Goal: Task Accomplishment & Management: Manage account settings

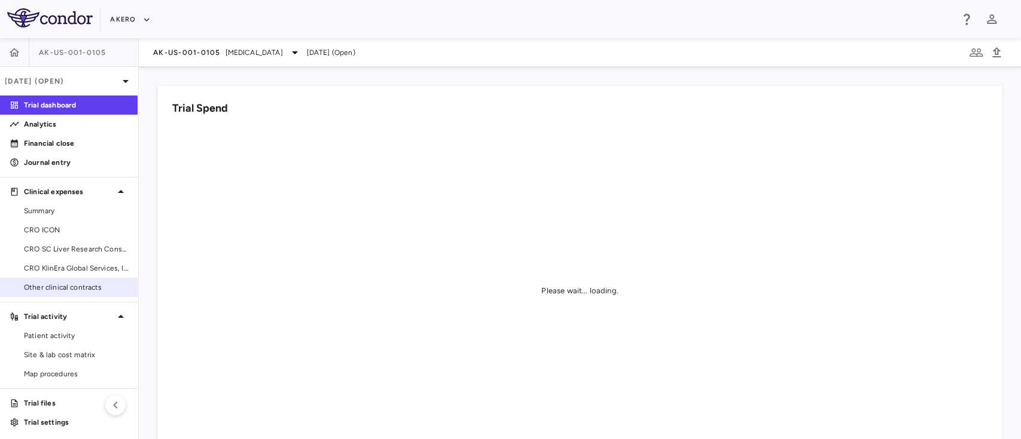
click at [73, 291] on span "Other clinical contracts" at bounding box center [76, 287] width 104 height 11
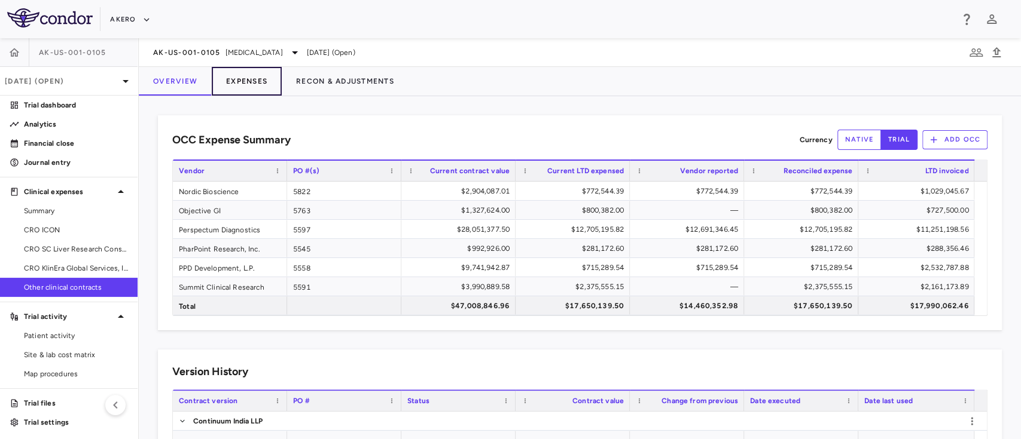
click at [246, 80] on button "Expenses" at bounding box center [247, 81] width 70 height 29
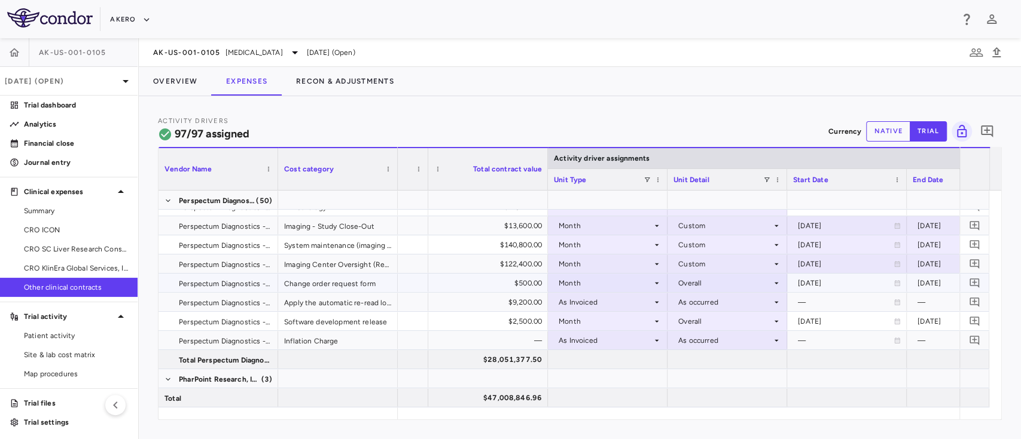
click at [303, 287] on div "Change order request form" at bounding box center [338, 283] width 120 height 19
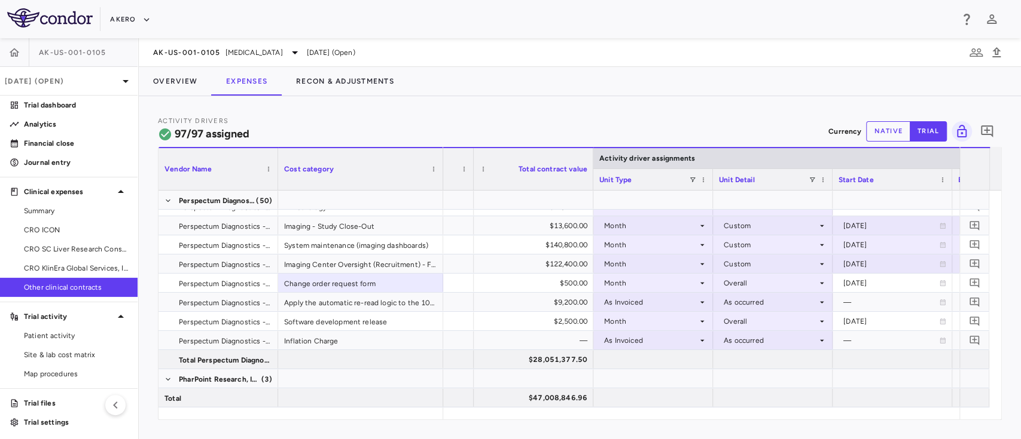
drag, startPoint x: 395, startPoint y: 154, endPoint x: 439, endPoint y: 146, distance: 45.4
click at [439, 147] on div "Cost category" at bounding box center [360, 168] width 165 height 43
click at [744, 285] on div "Overall" at bounding box center [769, 283] width 93 height 19
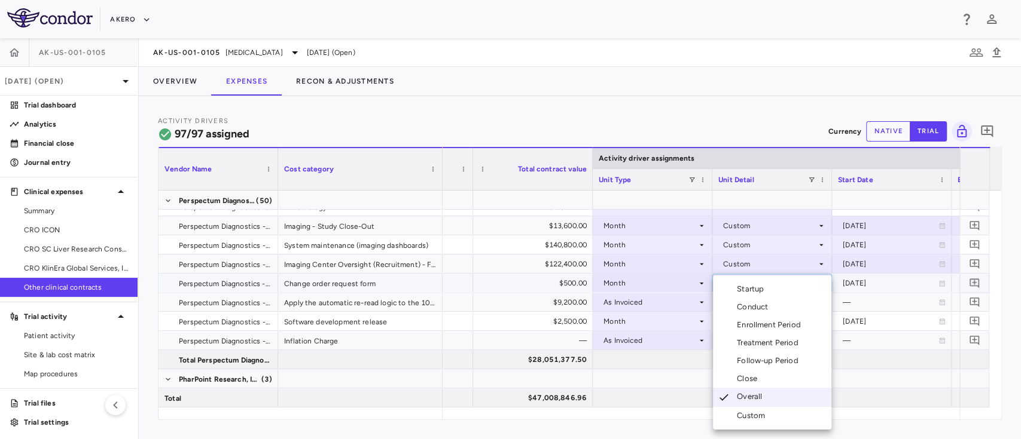
click at [751, 418] on div "Custom" at bounding box center [753, 416] width 33 height 11
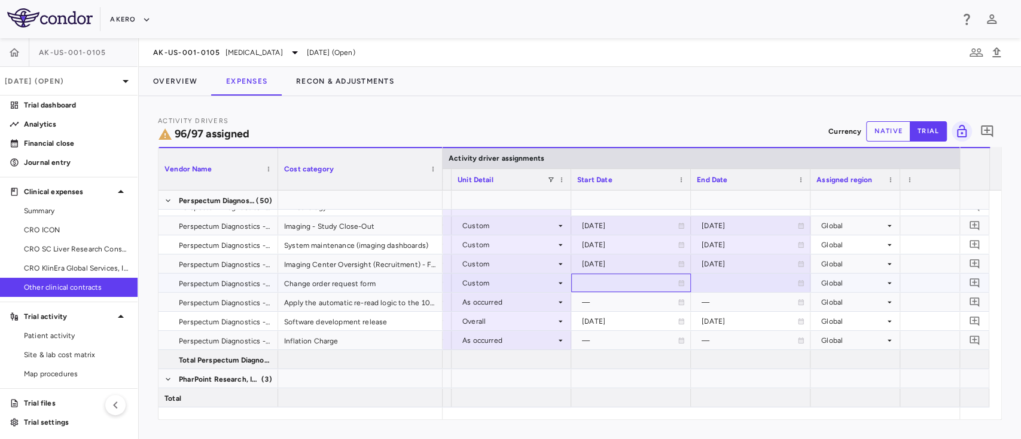
click at [674, 288] on div at bounding box center [631, 282] width 108 height 17
click at [677, 282] on icon "Choose date, selected date is Oct 14, 2025" at bounding box center [680, 284] width 8 height 9
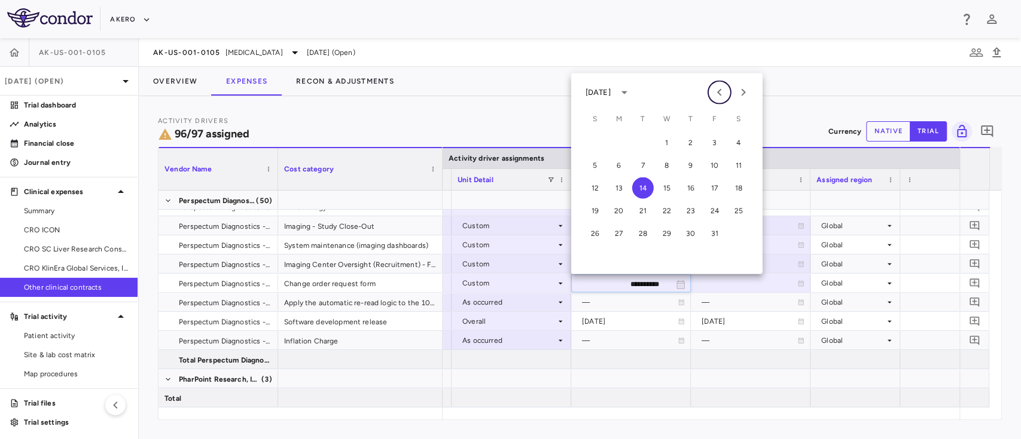
click at [717, 91] on icon "Previous month" at bounding box center [719, 92] width 4 height 7
click at [643, 141] on button "1" at bounding box center [643, 143] width 22 height 22
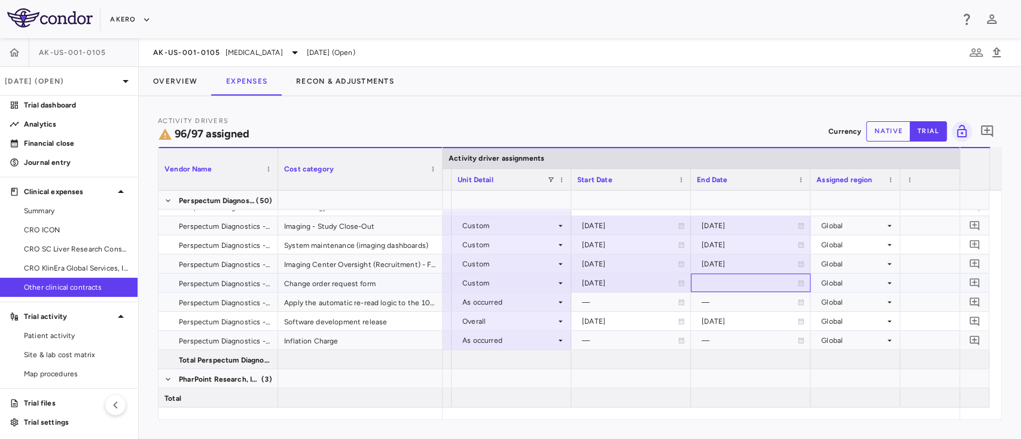
click at [799, 282] on icon at bounding box center [800, 283] width 5 height 6
click at [799, 282] on icon "Choose date, selected date is Oct 14, 2025" at bounding box center [800, 284] width 11 height 11
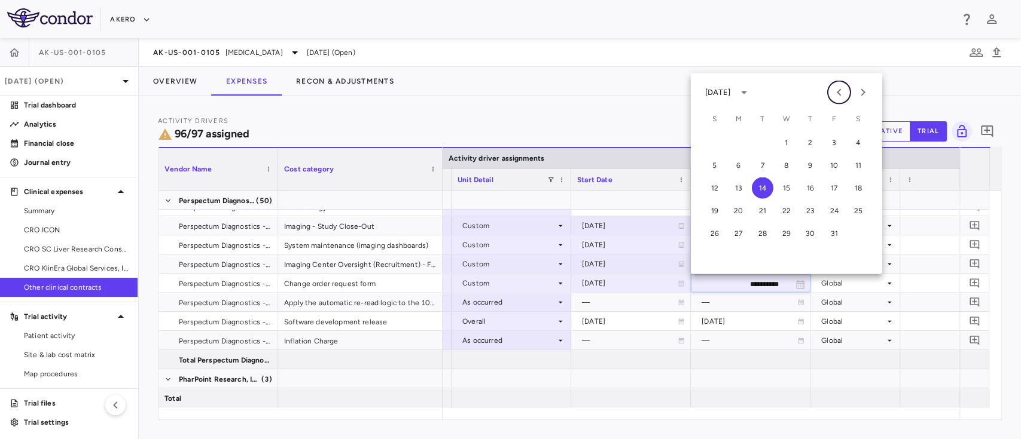
click at [834, 93] on icon "Previous month" at bounding box center [839, 92] width 14 height 14
click at [761, 231] on button "30" at bounding box center [762, 234] width 22 height 22
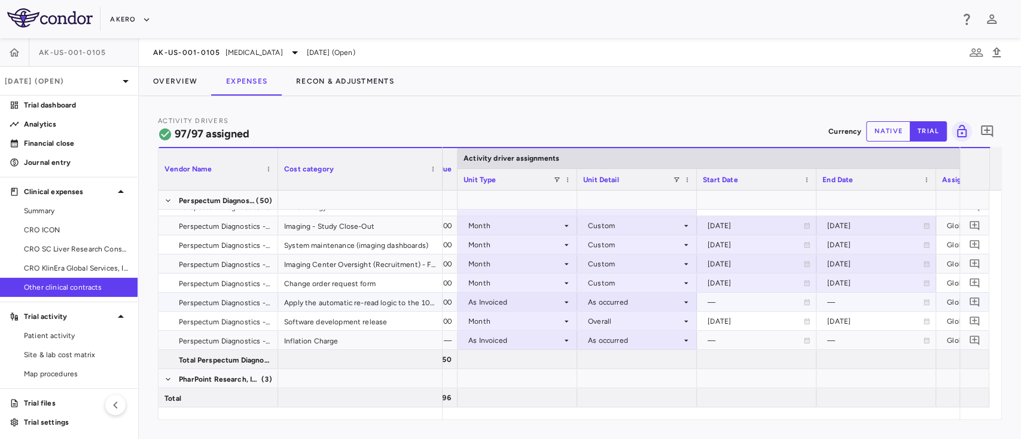
click at [524, 303] on div "As Invoiced" at bounding box center [514, 302] width 93 height 19
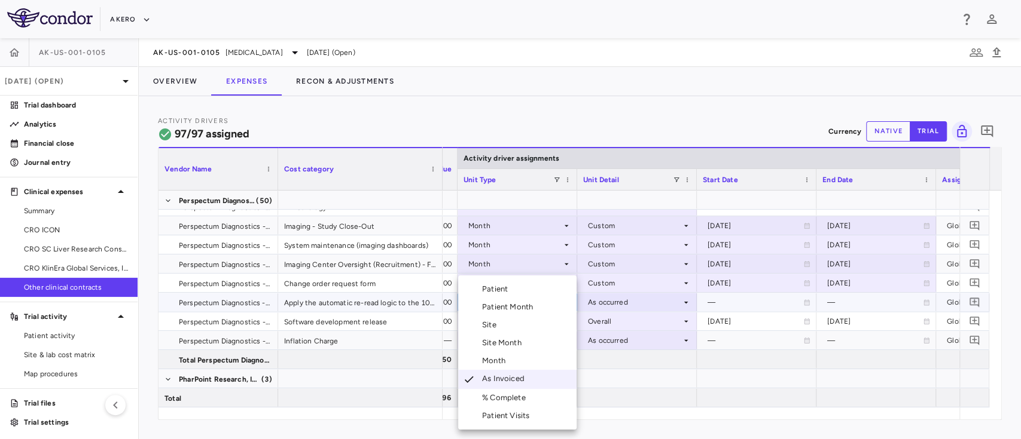
click at [504, 363] on div "Month" at bounding box center [496, 361] width 28 height 11
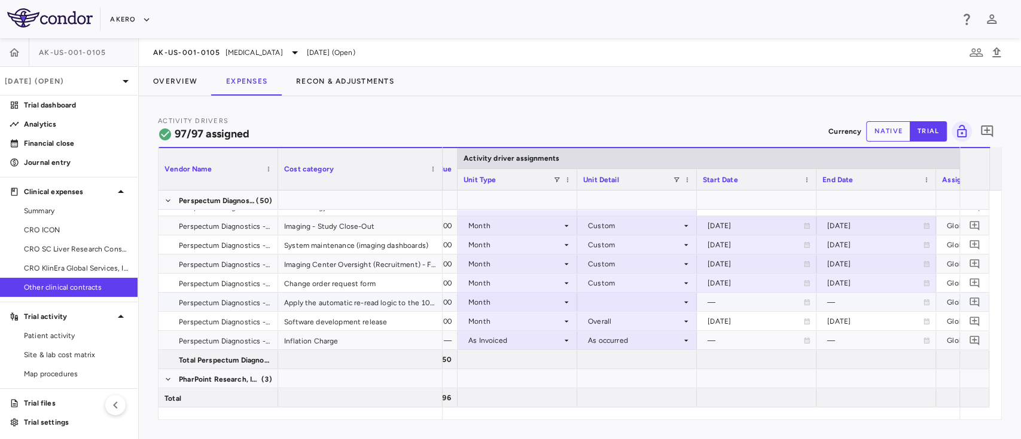
click at [627, 300] on div at bounding box center [637, 302] width 108 height 17
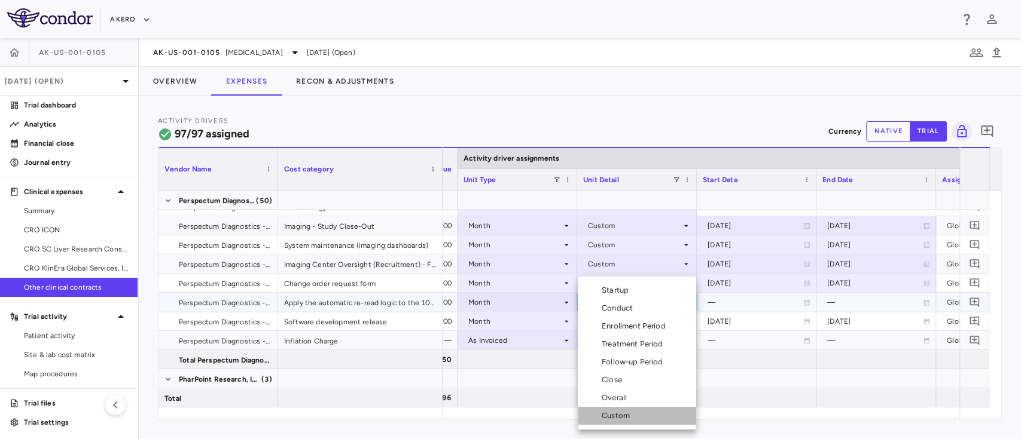
click at [621, 411] on div "Custom" at bounding box center [617, 416] width 33 height 11
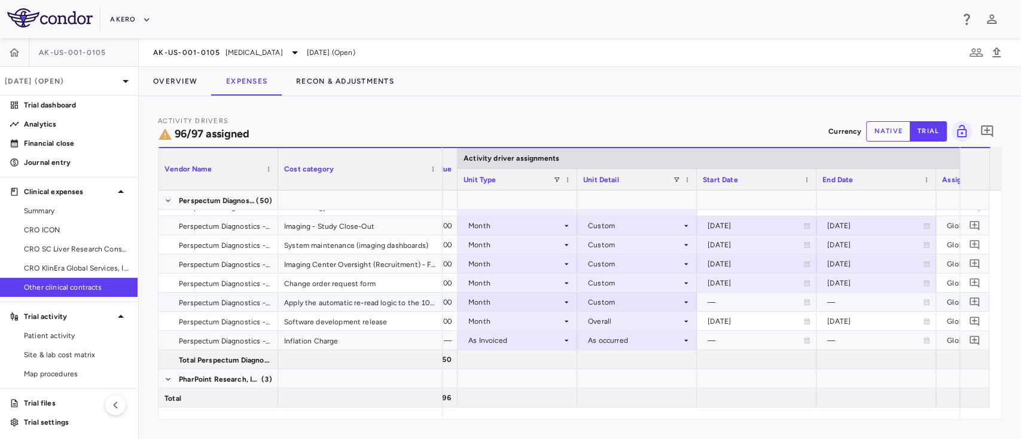
click at [763, 310] on div "—" at bounding box center [755, 302] width 96 height 19
click at [805, 307] on div at bounding box center [756, 302] width 108 height 17
click at [805, 307] on icon "Choose date, selected date is Oct 14, 2025" at bounding box center [806, 303] width 8 height 9
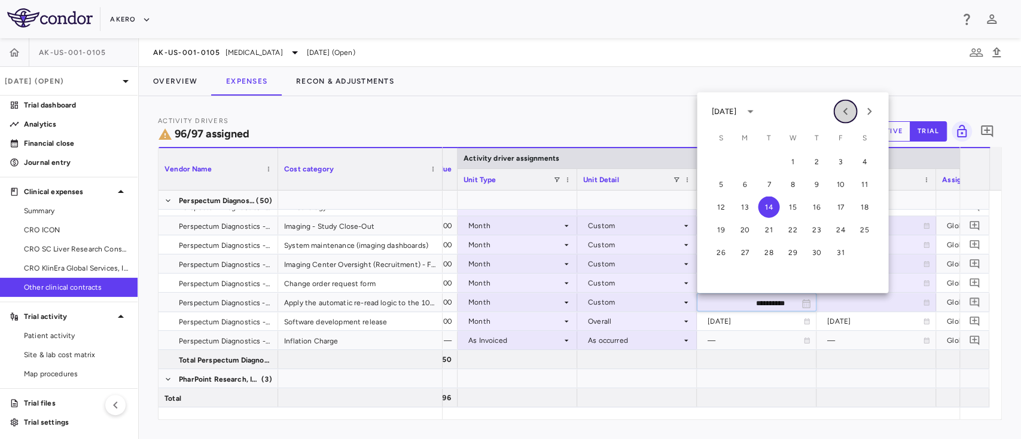
click at [845, 114] on icon "Previous month" at bounding box center [844, 111] width 4 height 7
click at [768, 162] on button "1" at bounding box center [768, 162] width 22 height 22
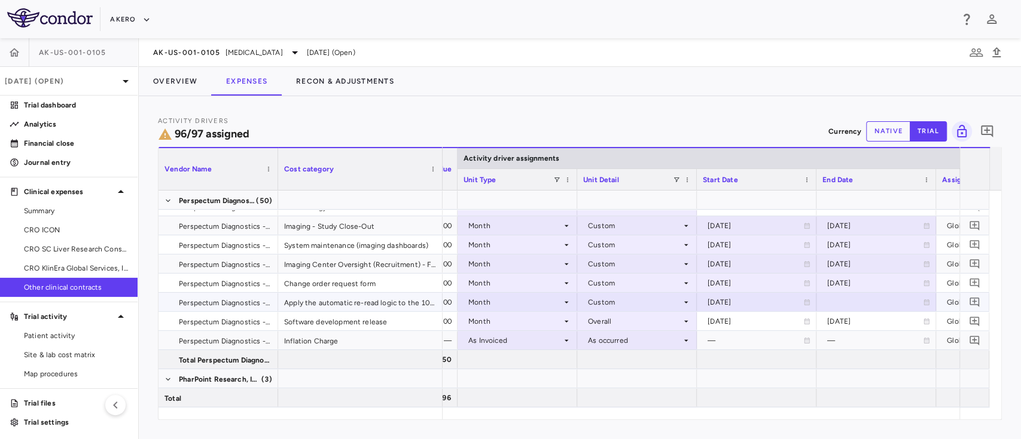
click at [928, 306] on div at bounding box center [876, 302] width 108 height 17
click at [928, 306] on icon "Choose date, selected date is Oct 14, 2025" at bounding box center [925, 303] width 11 height 11
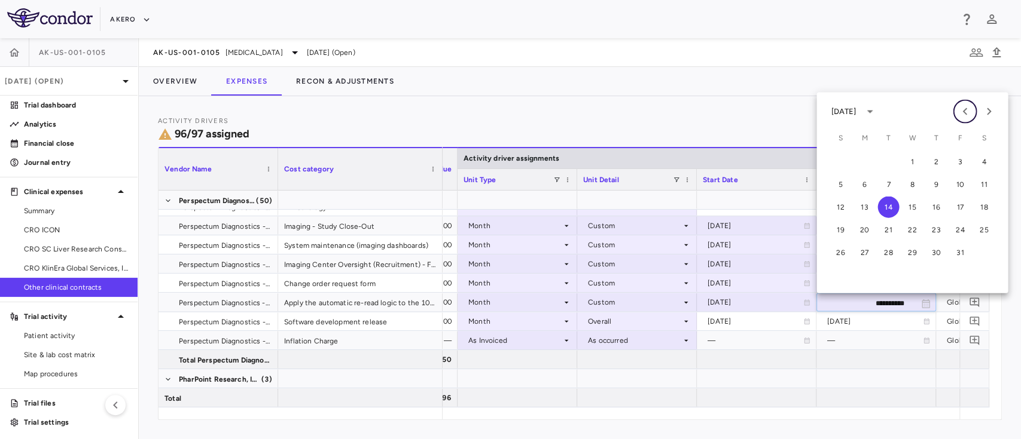
click at [964, 106] on icon "Previous month" at bounding box center [964, 112] width 14 height 14
click at [887, 247] on button "30" at bounding box center [888, 253] width 22 height 22
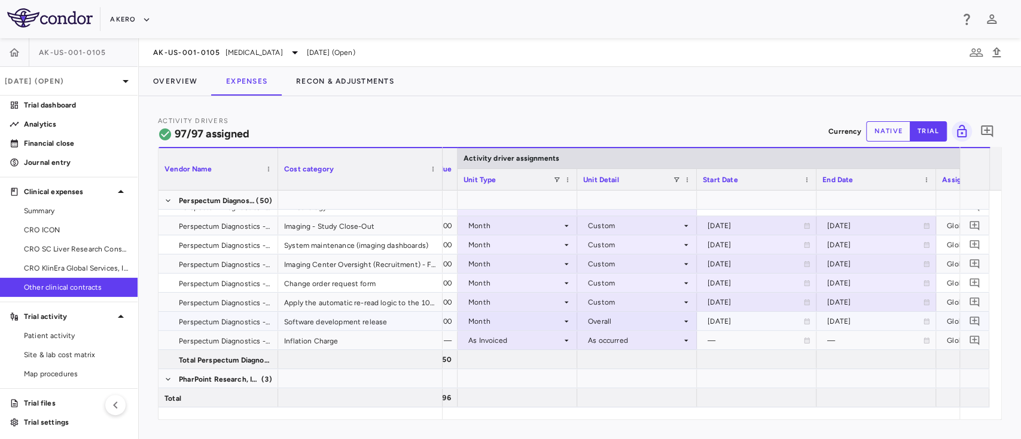
click at [622, 321] on div "Overall" at bounding box center [634, 321] width 93 height 19
click at [666, 323] on div "Overall" at bounding box center [634, 321] width 93 height 19
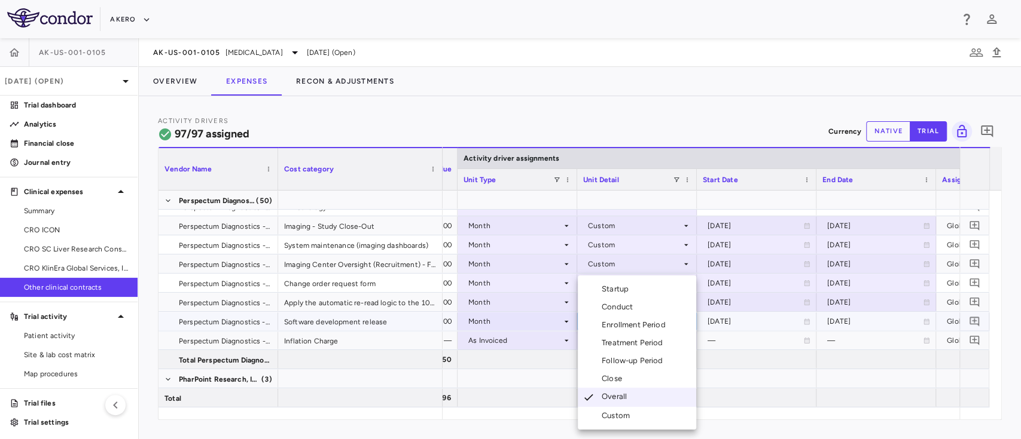
click at [615, 421] on div "Custom" at bounding box center [617, 416] width 33 height 11
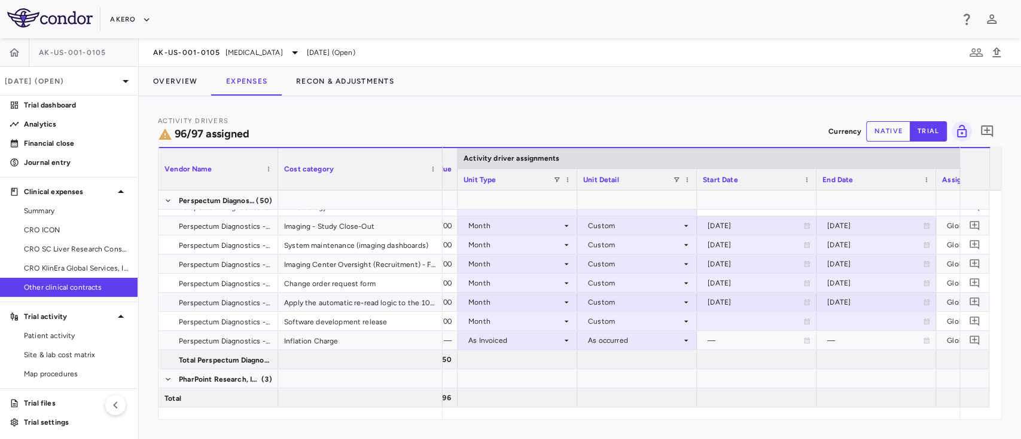
click at [736, 305] on div "2025-07-01" at bounding box center [755, 302] width 96 height 19
click at [803, 319] on icon at bounding box center [806, 321] width 7 height 7
click at [802, 319] on icon "Choose date, selected date is Oct 14, 2025" at bounding box center [806, 322] width 8 height 9
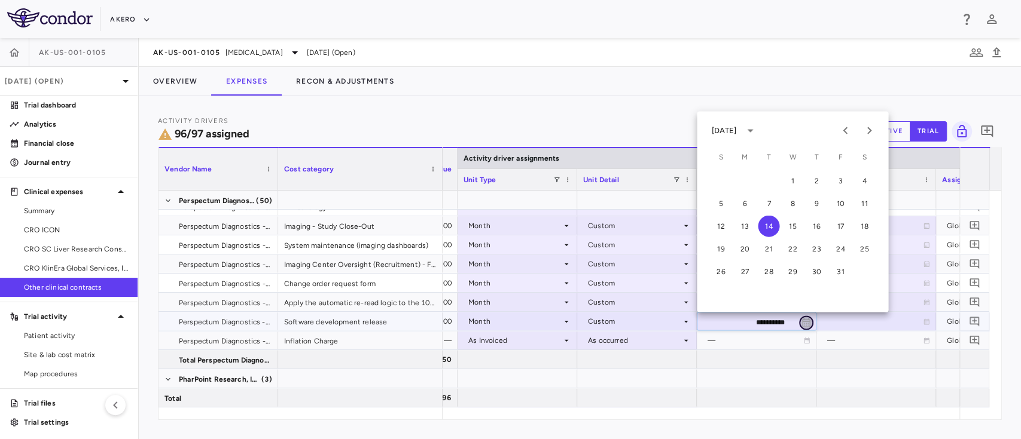
click at [802, 319] on icon "Choose date, selected date is Oct 14, 2025" at bounding box center [806, 322] width 8 height 9
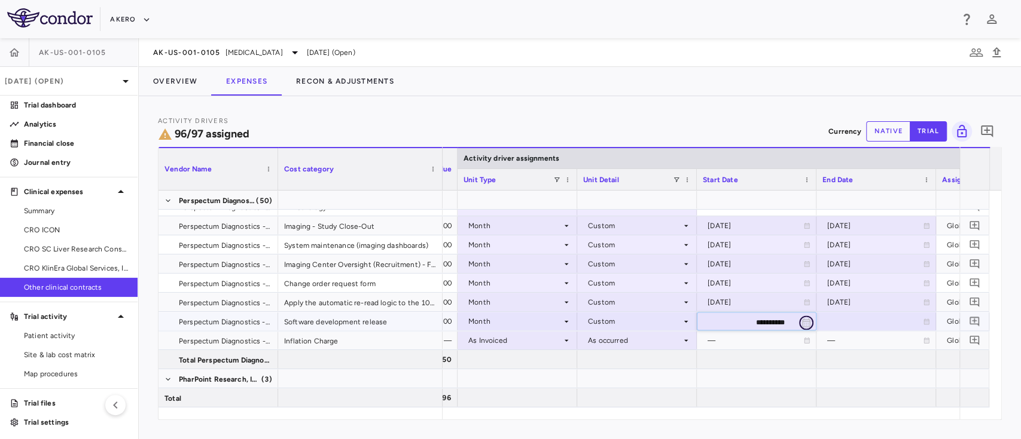
drag, startPoint x: 802, startPoint y: 319, endPoint x: 806, endPoint y: 325, distance: 6.8
click at [806, 325] on icon "Choose date, selected date is Oct 14, 2025" at bounding box center [806, 322] width 11 height 11
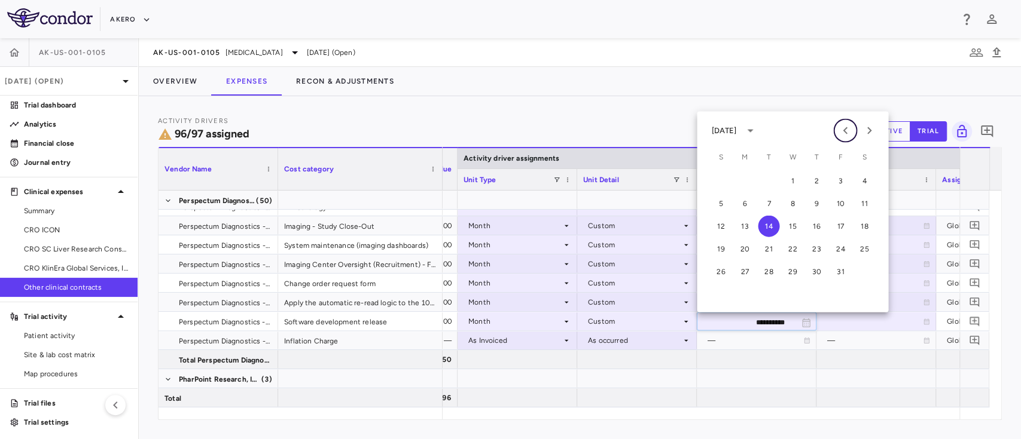
click at [845, 133] on icon "Previous month" at bounding box center [844, 130] width 4 height 7
click at [766, 177] on button "1" at bounding box center [768, 181] width 22 height 22
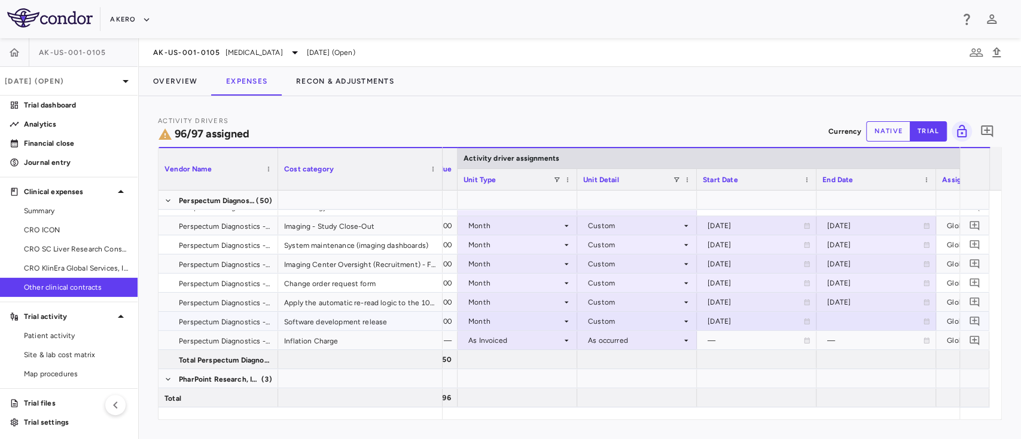
click at [928, 326] on div at bounding box center [876, 321] width 108 height 17
click at [928, 326] on icon "Choose date, selected date is Oct 14, 2025" at bounding box center [925, 322] width 8 height 9
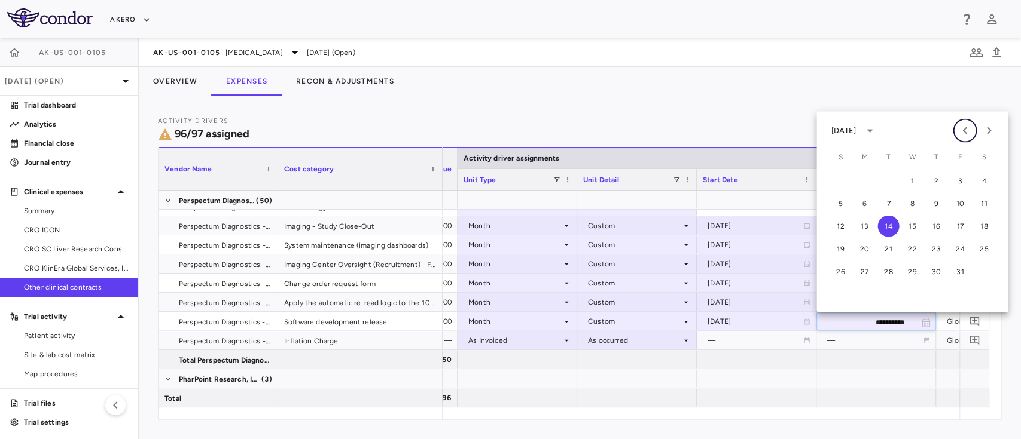
click at [961, 137] on icon "Previous month" at bounding box center [964, 131] width 14 height 14
click at [883, 270] on button "30" at bounding box center [888, 272] width 22 height 22
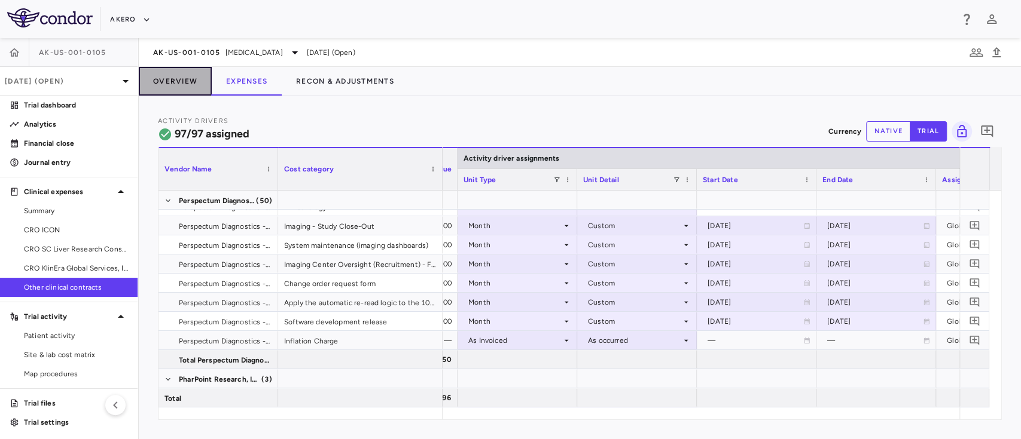
click at [174, 85] on button "Overview" at bounding box center [175, 81] width 73 height 29
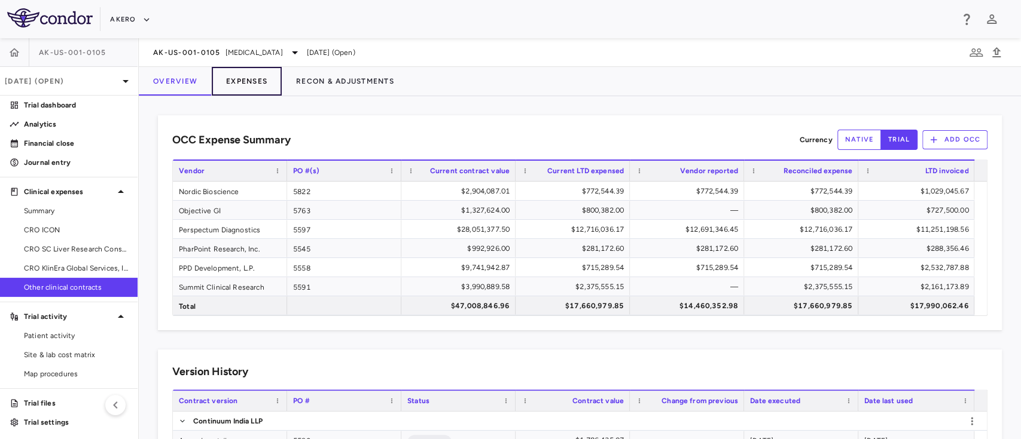
click at [253, 90] on button "Expenses" at bounding box center [247, 81] width 70 height 29
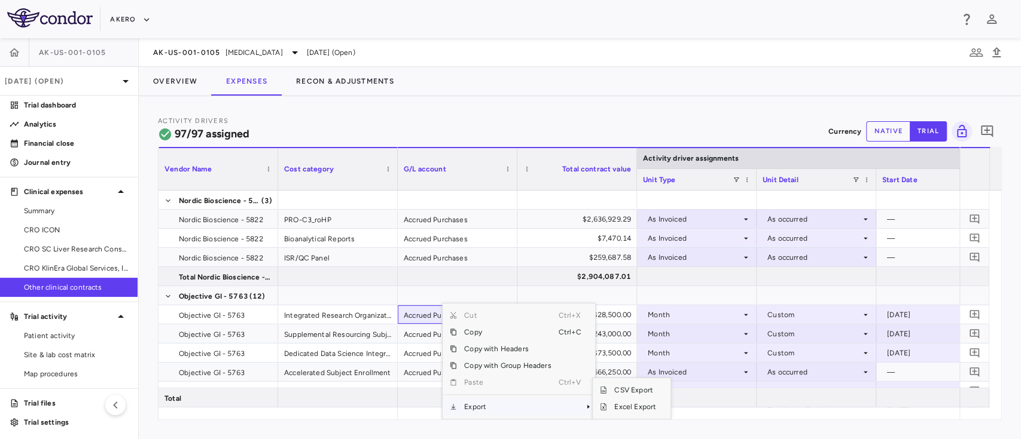
click at [511, 405] on span "Export" at bounding box center [507, 407] width 101 height 17
click at [627, 408] on span "Excel Export" at bounding box center [635, 407] width 56 height 17
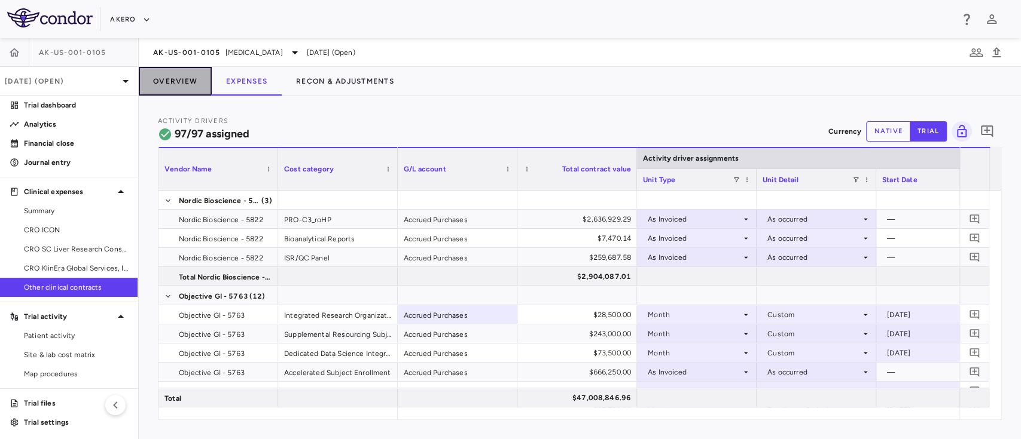
click at [164, 84] on button "Overview" at bounding box center [175, 81] width 73 height 29
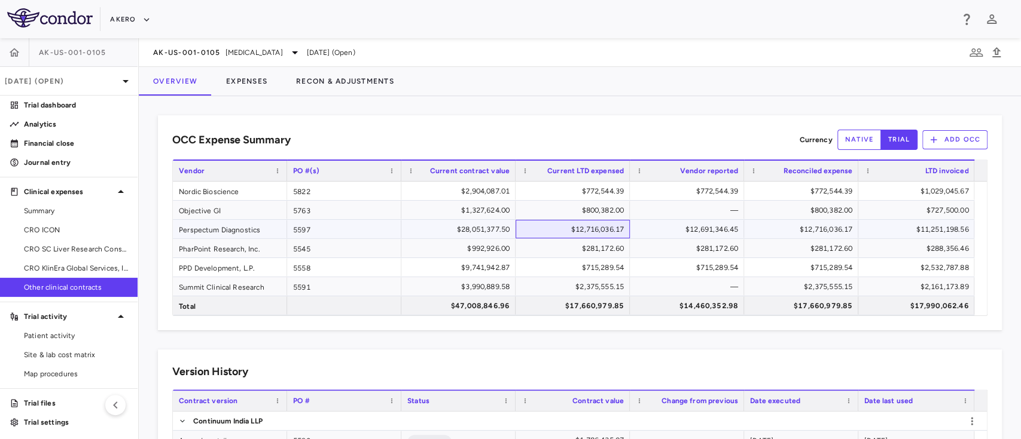
click at [581, 229] on div "$12,716,036.17" at bounding box center [574, 229] width 97 height 19
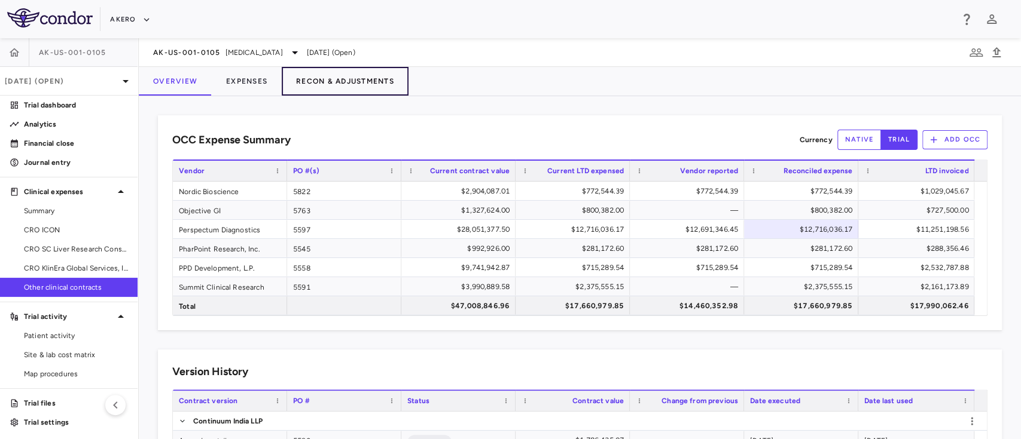
click at [331, 74] on button "Recon & Adjustments" at bounding box center [345, 81] width 127 height 29
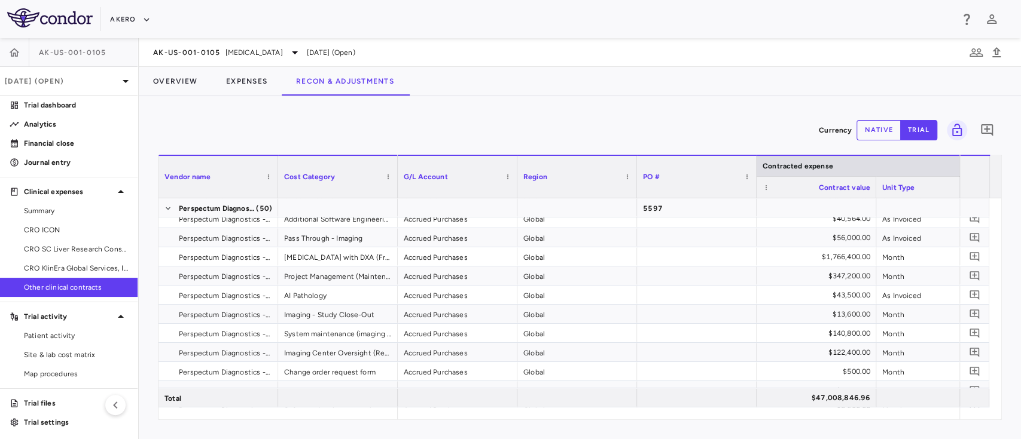
scroll to position [1191, 0]
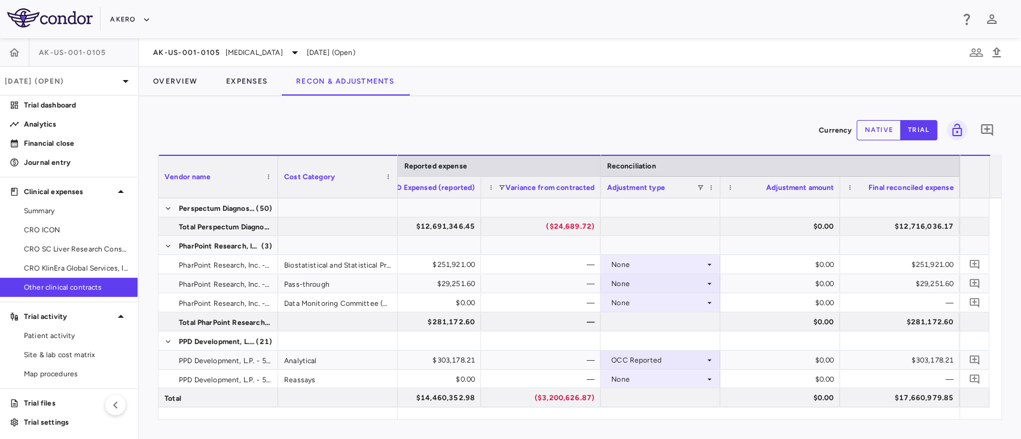
click at [873, 135] on button "native" at bounding box center [878, 130] width 44 height 20
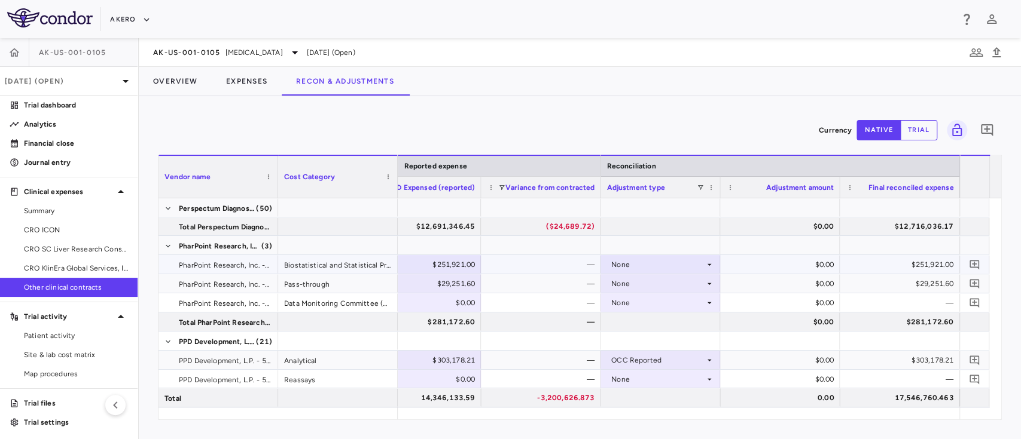
click at [446, 263] on div "$251,921.00" at bounding box center [423, 264] width 103 height 19
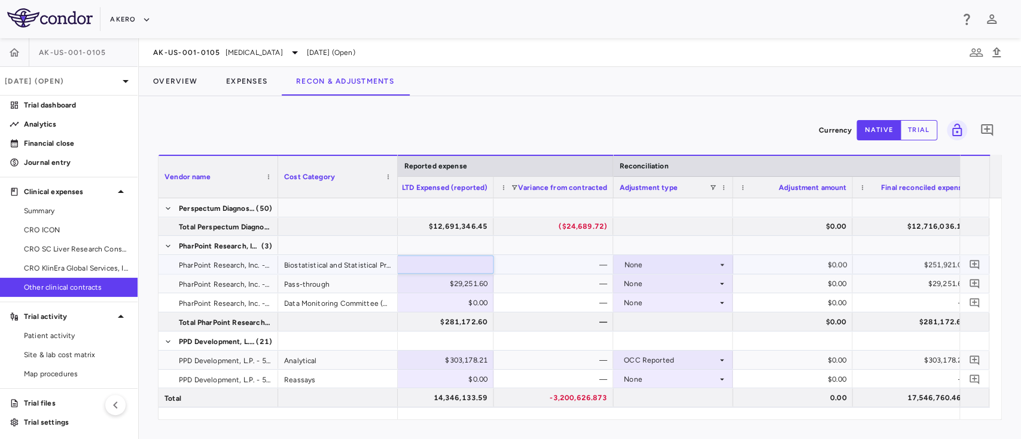
type input "*"
type input "*********"
click at [562, 100] on div "Currency native trial 0 Vendor Name Drag here to set column labels Vendor name …" at bounding box center [580, 267] width 882 height 343
click at [545, 295] on div "—" at bounding box center [555, 303] width 103 height 19
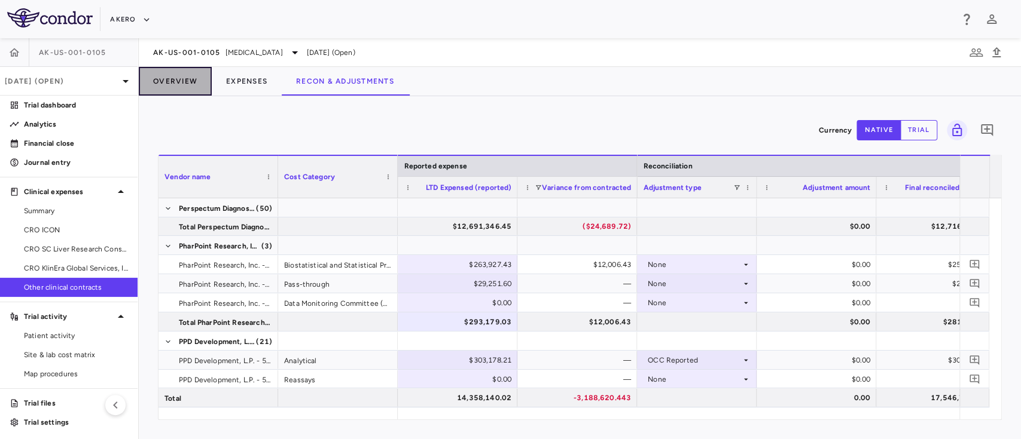
click at [173, 90] on button "Overview" at bounding box center [175, 81] width 73 height 29
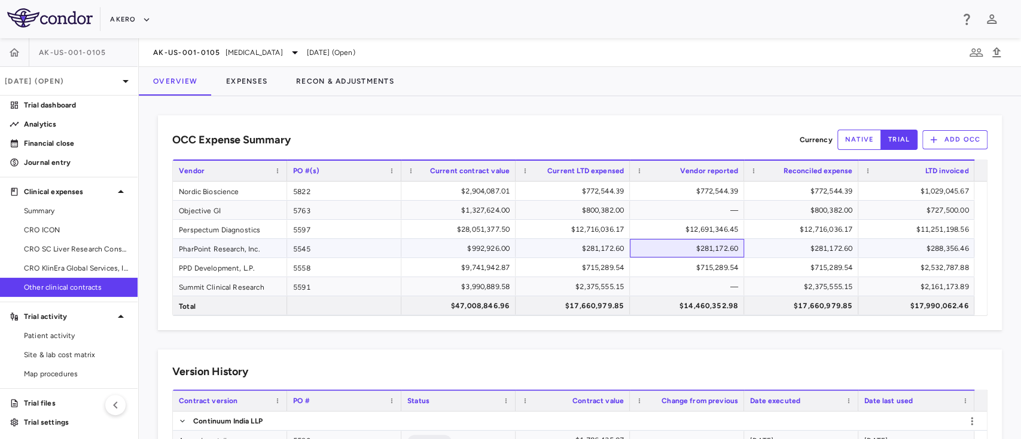
click at [704, 253] on div "$281,172.60" at bounding box center [688, 248] width 97 height 19
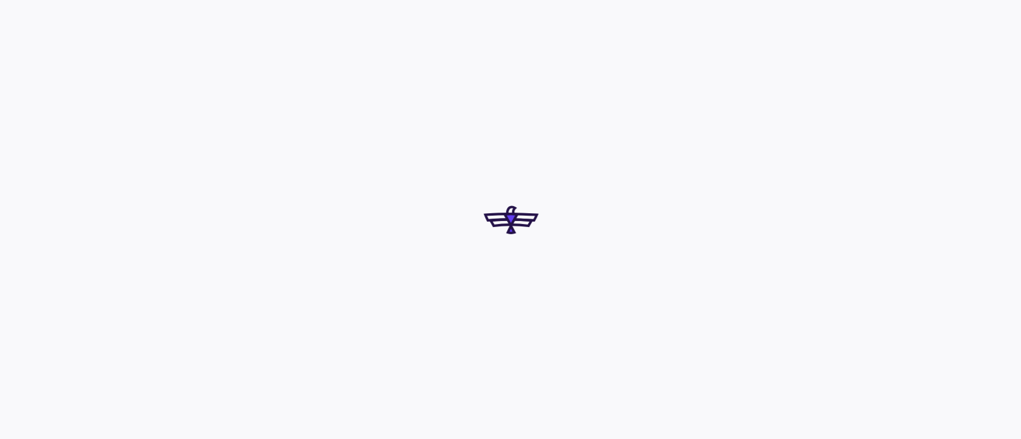
click at [450, 61] on div at bounding box center [510, 219] width 1021 height 439
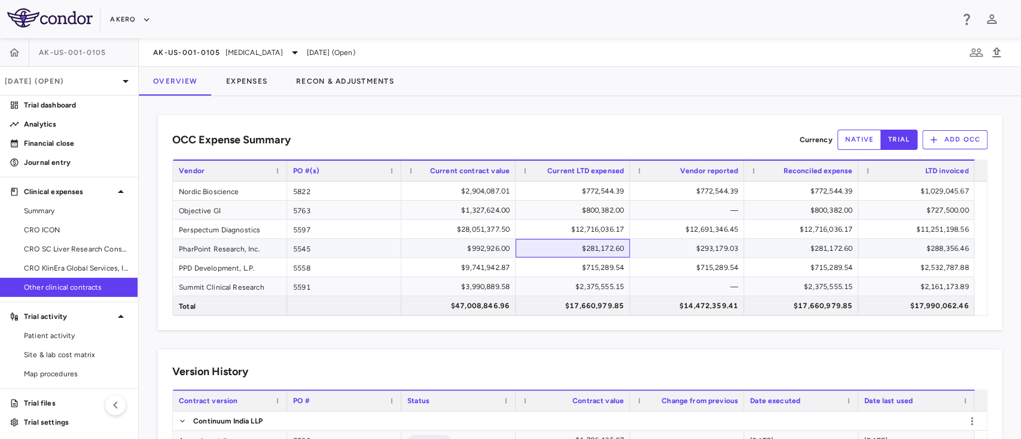
click at [604, 245] on div "$281,172.60" at bounding box center [574, 248] width 97 height 19
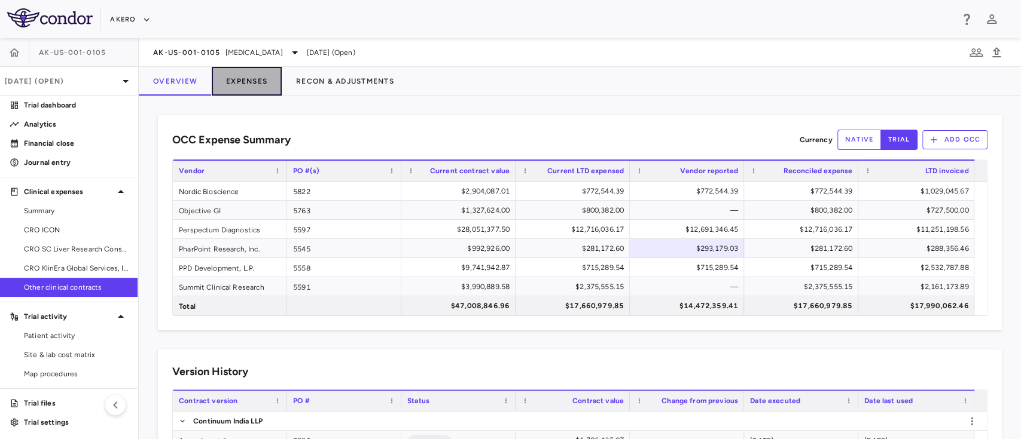
click at [248, 88] on button "Expenses" at bounding box center [247, 81] width 70 height 29
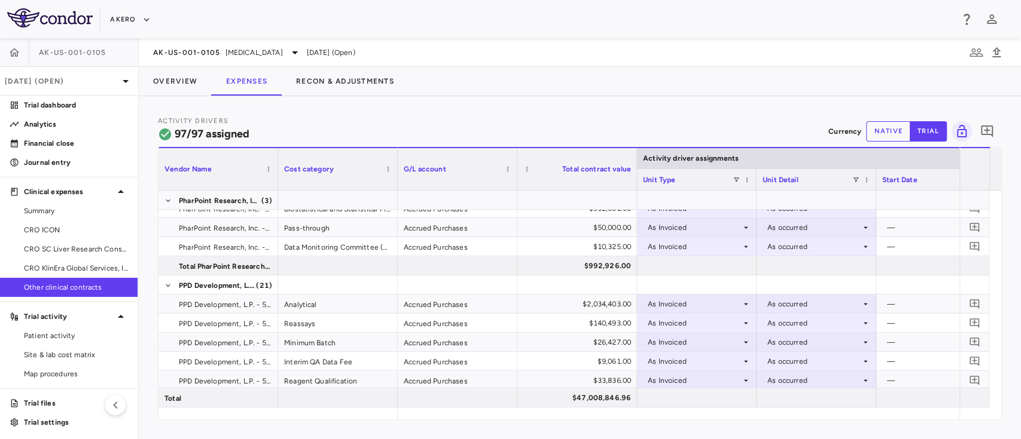
scroll to position [1442, 0]
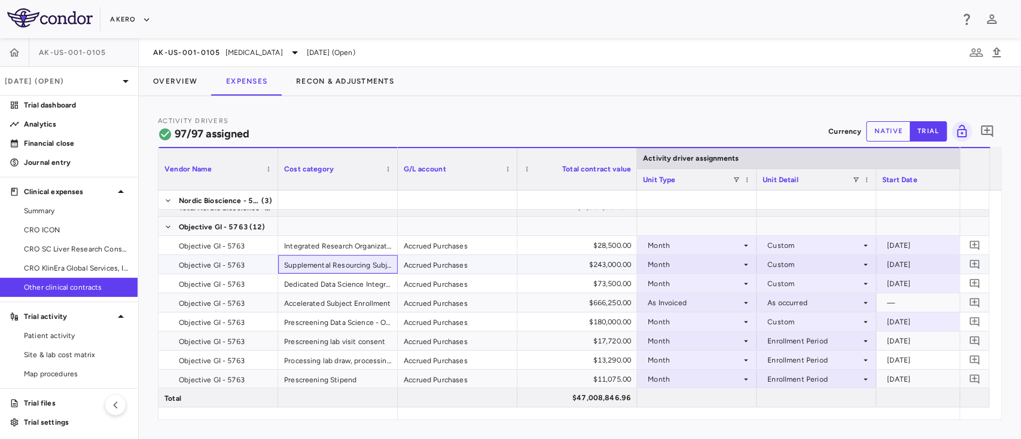
click at [320, 265] on div "Supplemental Resourcing Subject Engagement & Recruitment scheduling and Retenti…" at bounding box center [338, 264] width 120 height 19
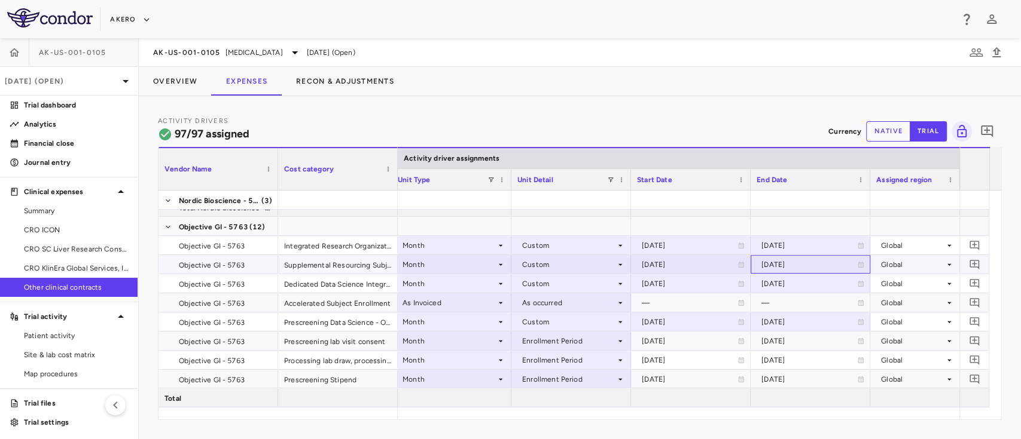
click at [858, 265] on icon at bounding box center [860, 265] width 5 height 6
click at [858, 265] on icon "Choose date, selected date is Jun 30, 2026" at bounding box center [859, 266] width 11 height 11
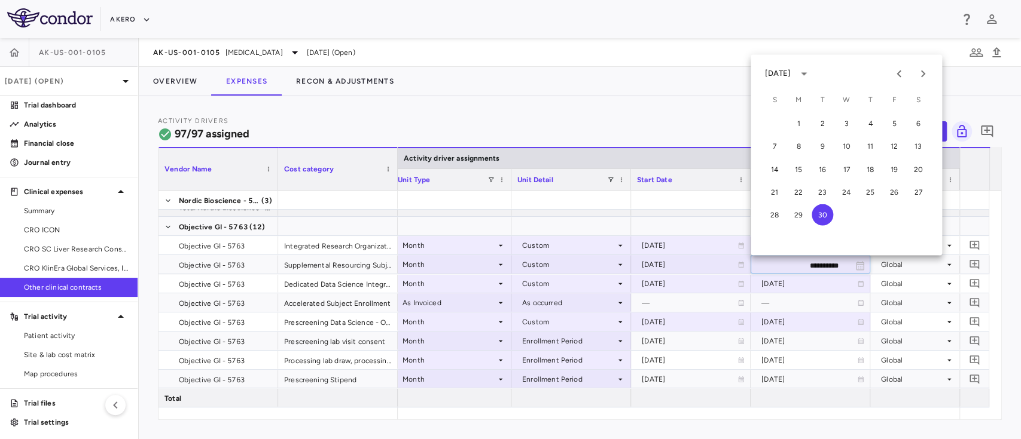
click at [790, 75] on div "June 2026" at bounding box center [777, 73] width 25 height 11
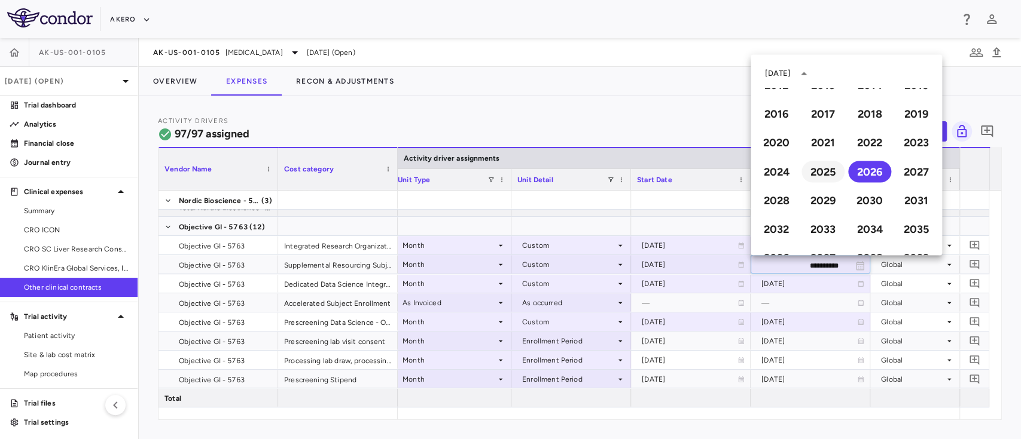
click at [823, 173] on button "2025" at bounding box center [822, 172] width 43 height 22
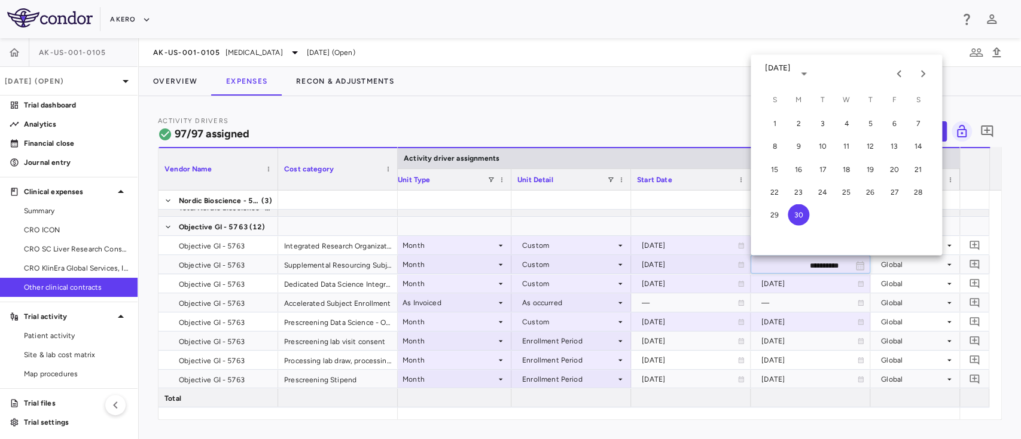
type input "**********"
click at [803, 213] on button "30" at bounding box center [798, 215] width 22 height 22
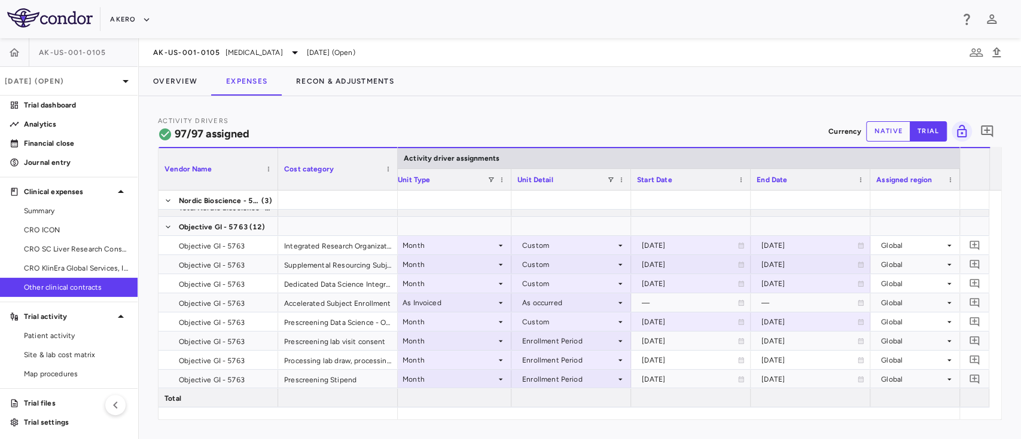
click at [397, 155] on div "Vendor Name Cost category" at bounding box center [277, 168] width 239 height 43
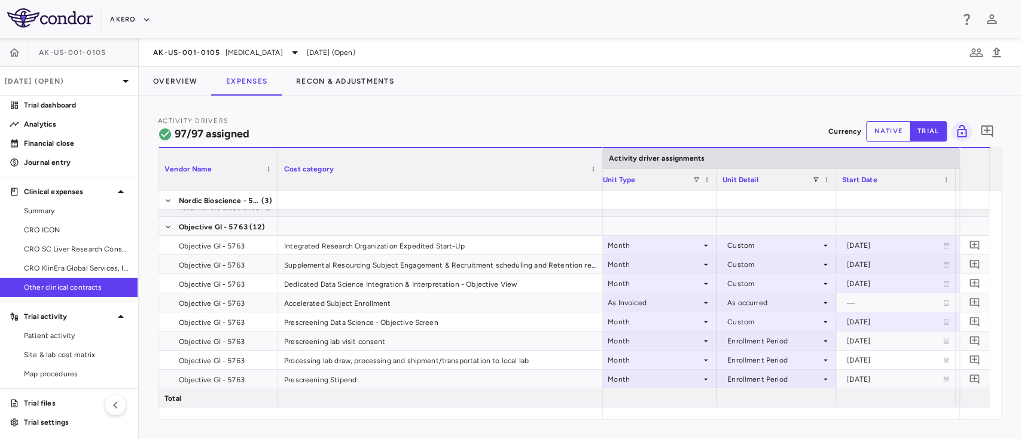
drag, startPoint x: 396, startPoint y: 154, endPoint x: 600, endPoint y: 173, distance: 205.4
click at [600, 173] on div at bounding box center [602, 169] width 5 height 42
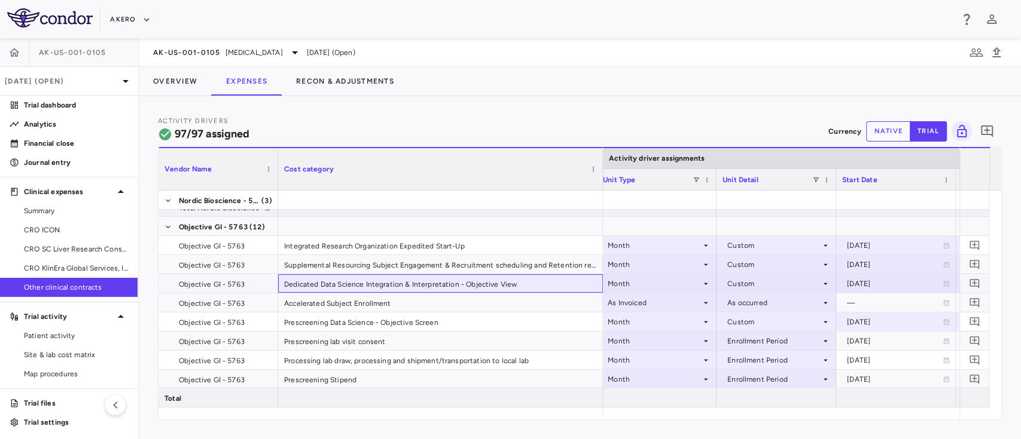
click at [453, 285] on div "Dedicated Data Science Integration & Interpretation - Objective View" at bounding box center [440, 283] width 325 height 19
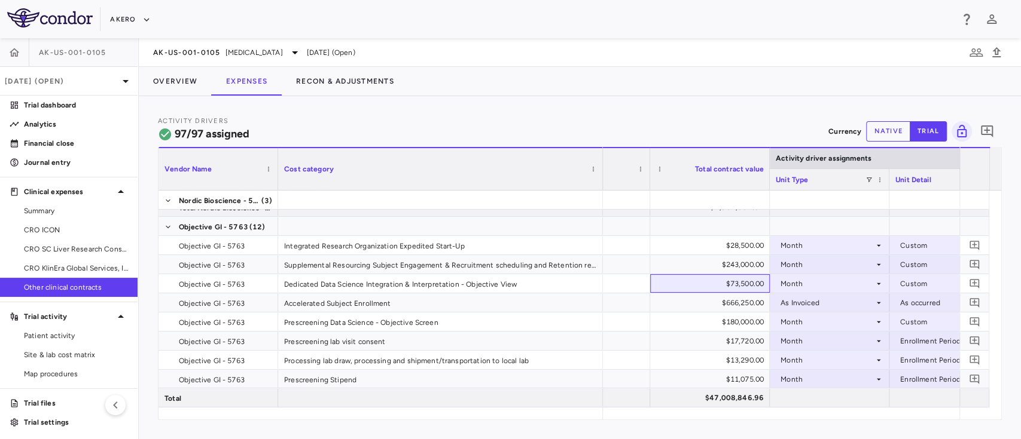
scroll to position [0, 116]
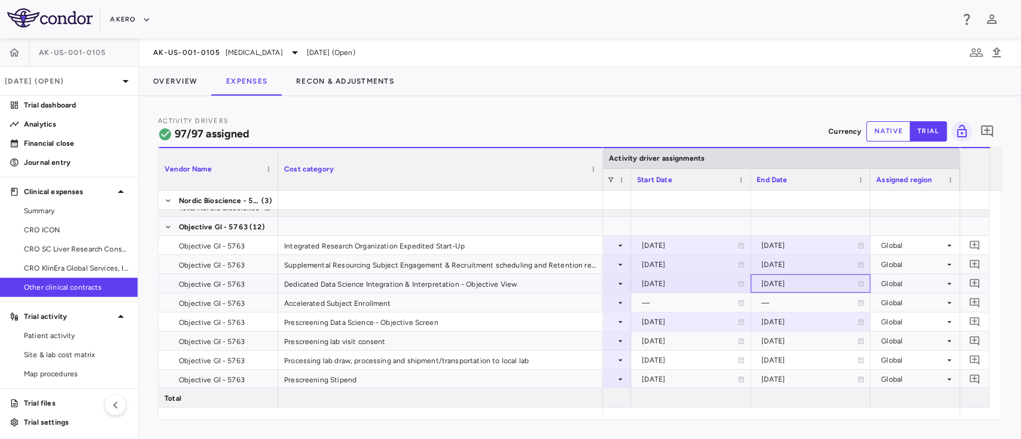
click at [858, 281] on icon at bounding box center [860, 284] width 5 height 6
click at [858, 281] on icon "Choose date, selected date is Jun 30, 2026" at bounding box center [860, 284] width 8 height 9
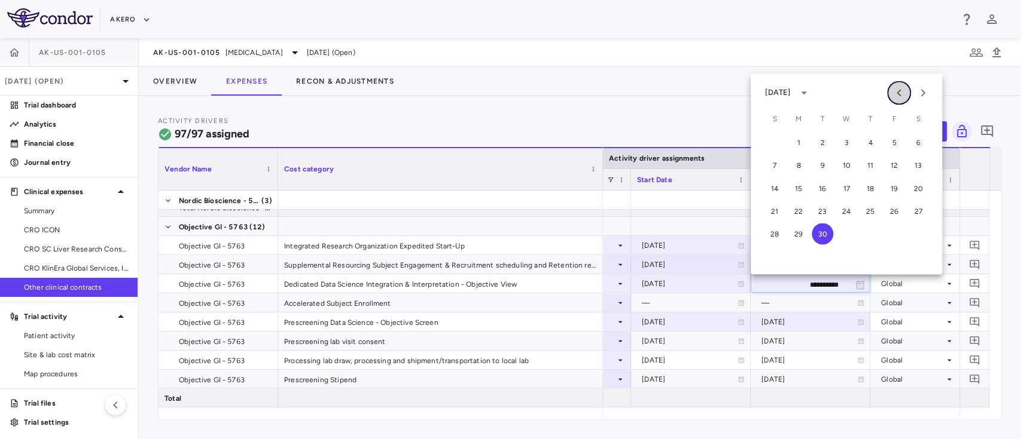
click at [899, 94] on icon "Previous month" at bounding box center [898, 92] width 4 height 7
click at [820, 230] on button "31" at bounding box center [822, 234] width 22 height 22
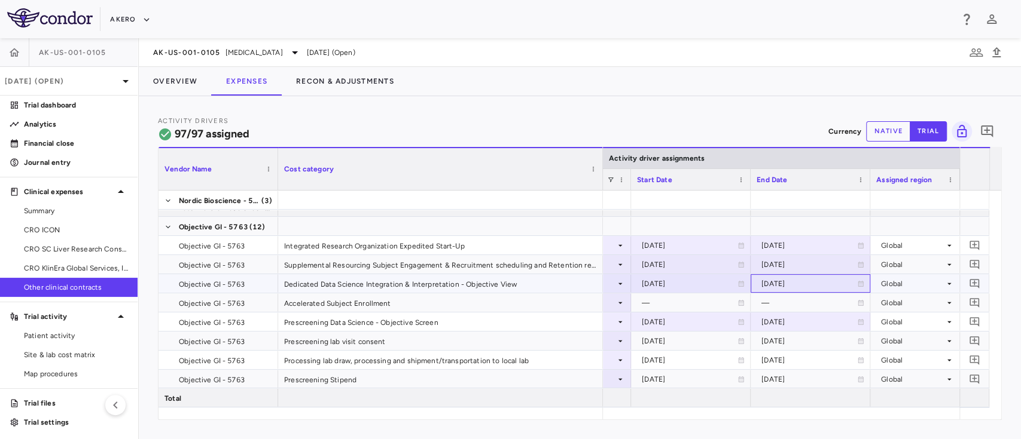
click at [796, 285] on div "2026-03-31" at bounding box center [809, 283] width 96 height 19
click at [859, 283] on icon at bounding box center [860, 283] width 7 height 7
click at [859, 283] on icon "Choose date, selected date is Mar 31, 2026" at bounding box center [860, 284] width 8 height 9
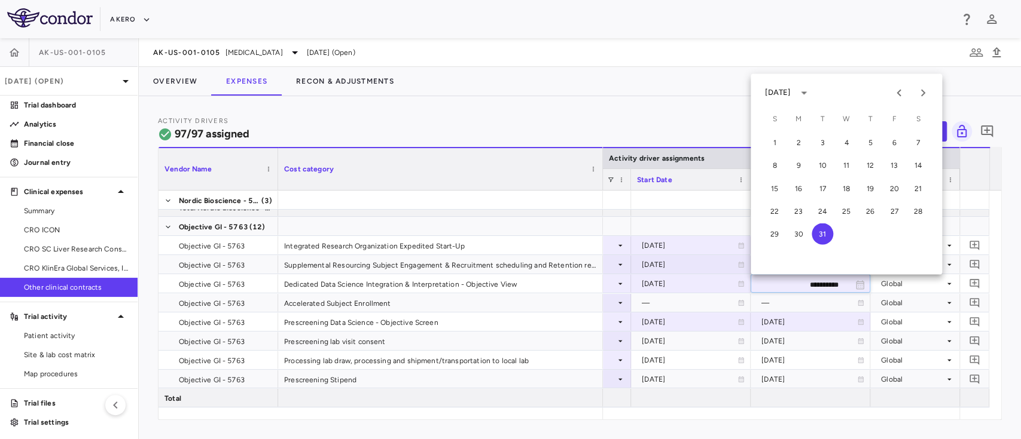
click at [793, 97] on div "March 2026" at bounding box center [779, 92] width 29 height 11
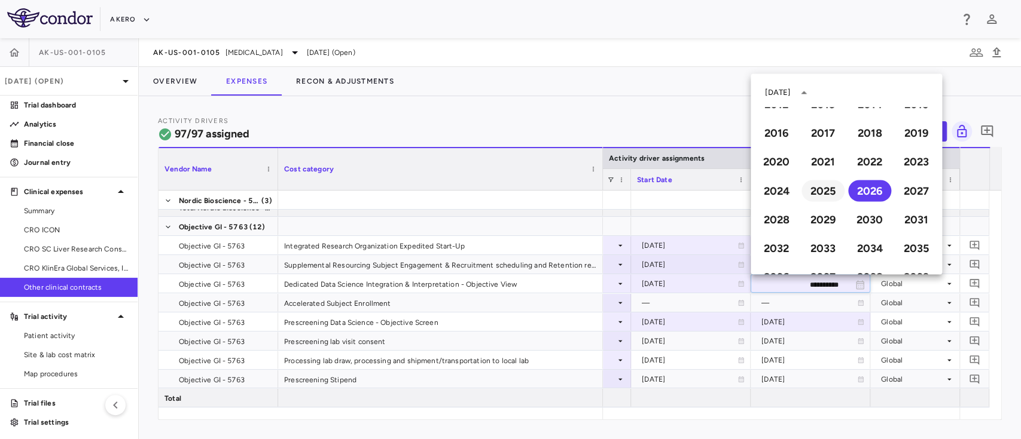
click at [825, 187] on button "2025" at bounding box center [822, 191] width 43 height 22
type input "**********"
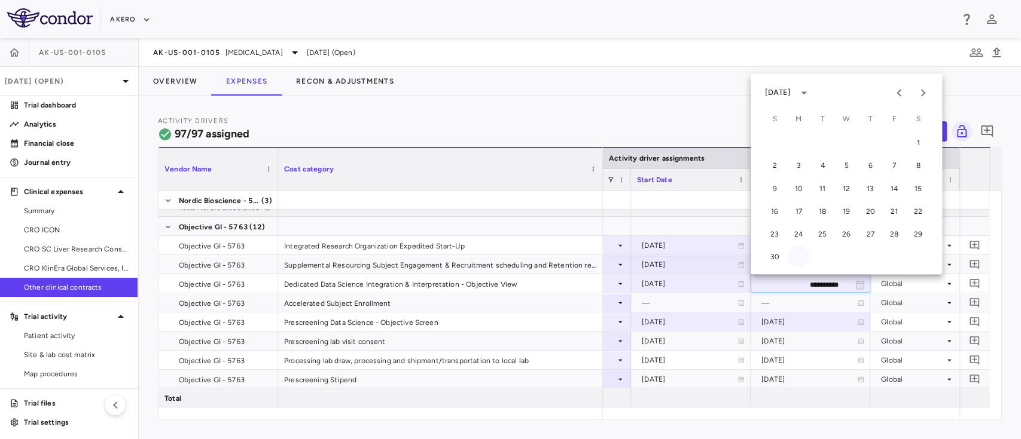
click at [799, 259] on button "31" at bounding box center [798, 257] width 22 height 22
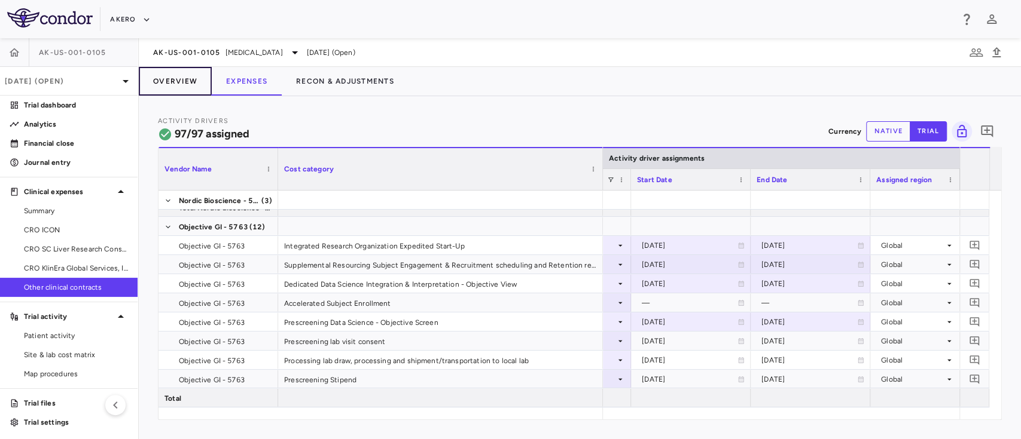
click at [179, 81] on button "Overview" at bounding box center [175, 81] width 73 height 29
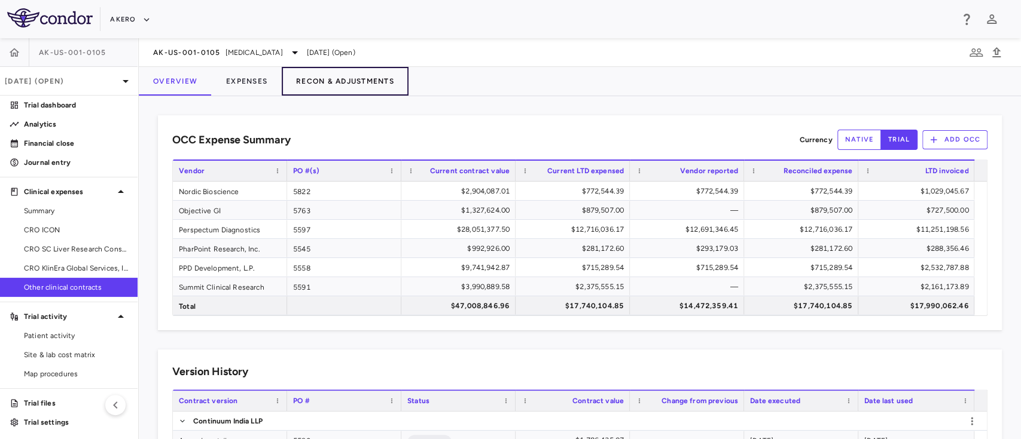
click at [332, 84] on button "Recon & Adjustments" at bounding box center [345, 81] width 127 height 29
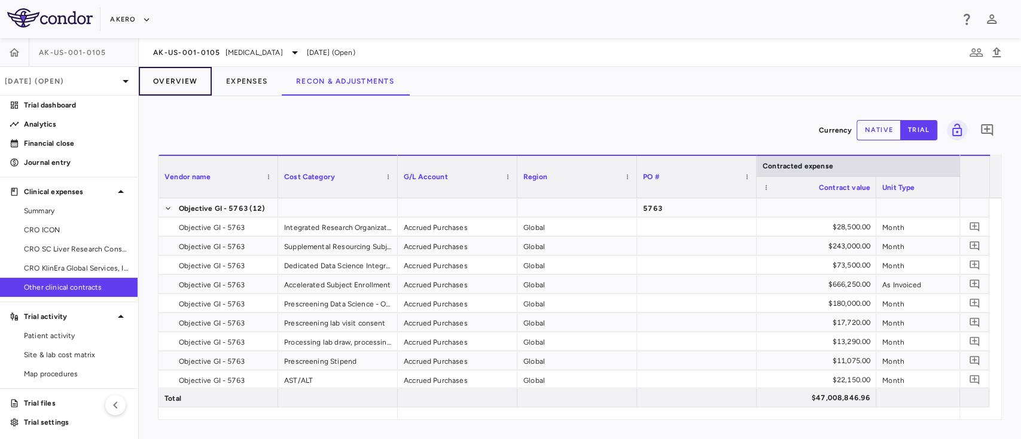
click at [177, 90] on button "Overview" at bounding box center [175, 81] width 73 height 29
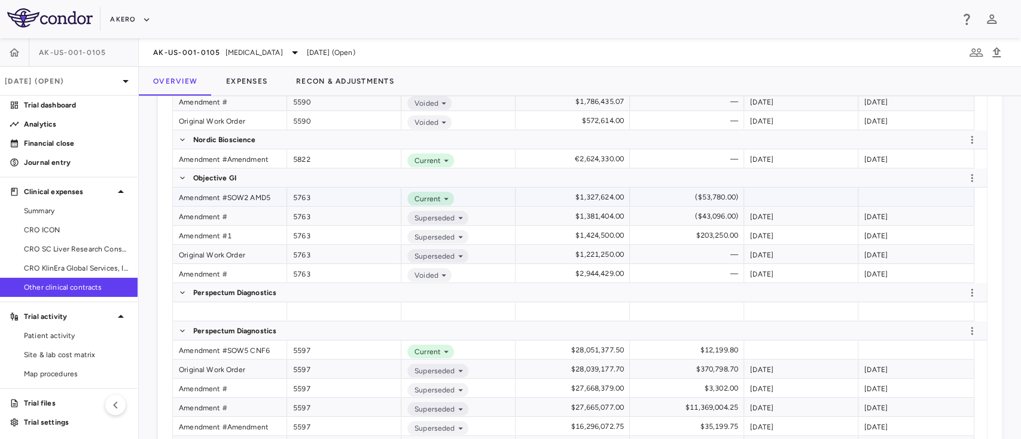
click at [241, 201] on div "Amendment #SOW2 AMD5" at bounding box center [230, 197] width 114 height 19
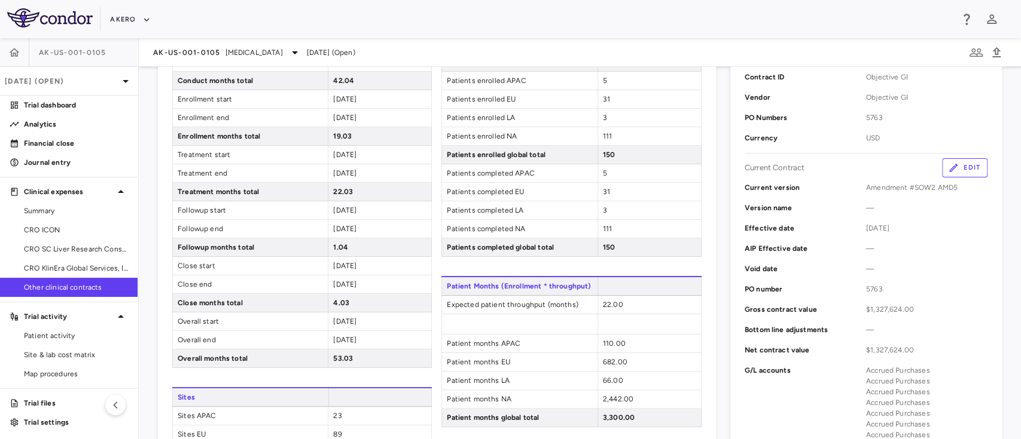
click at [957, 169] on button "Edit" at bounding box center [964, 167] width 45 height 19
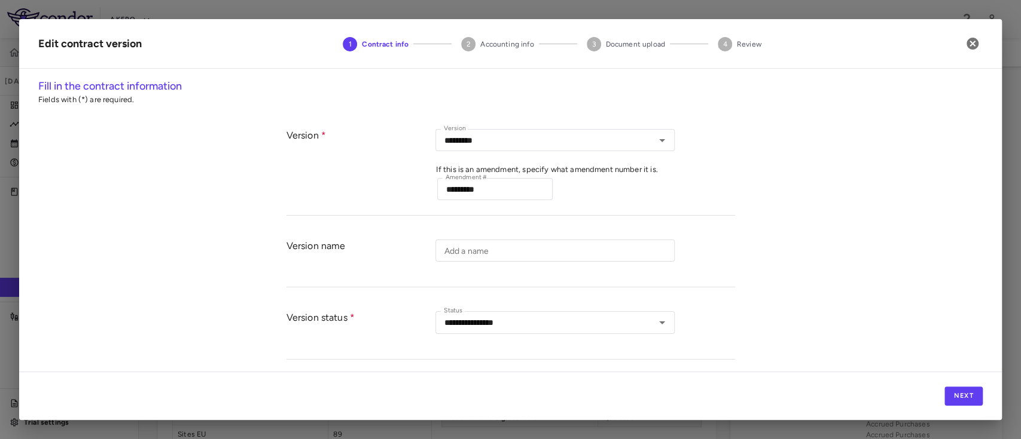
type input "*********"
type input "**********"
type input "****"
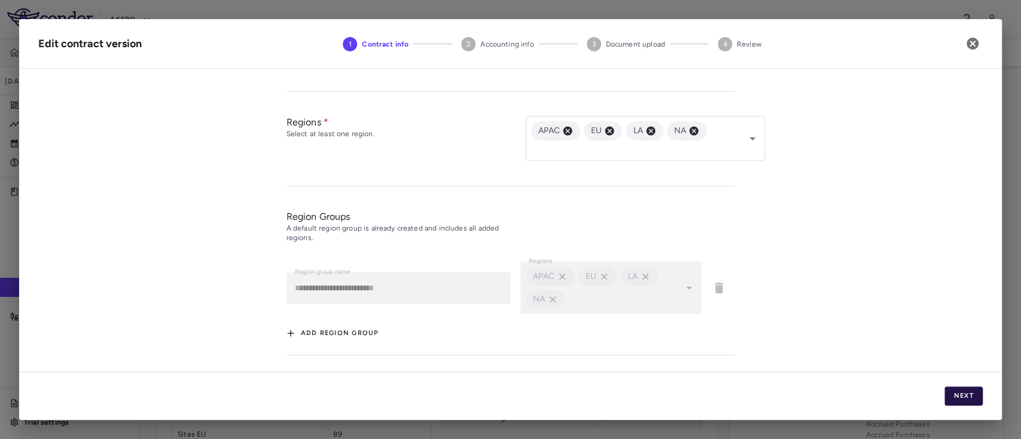
click at [961, 404] on button "Next" at bounding box center [963, 396] width 38 height 19
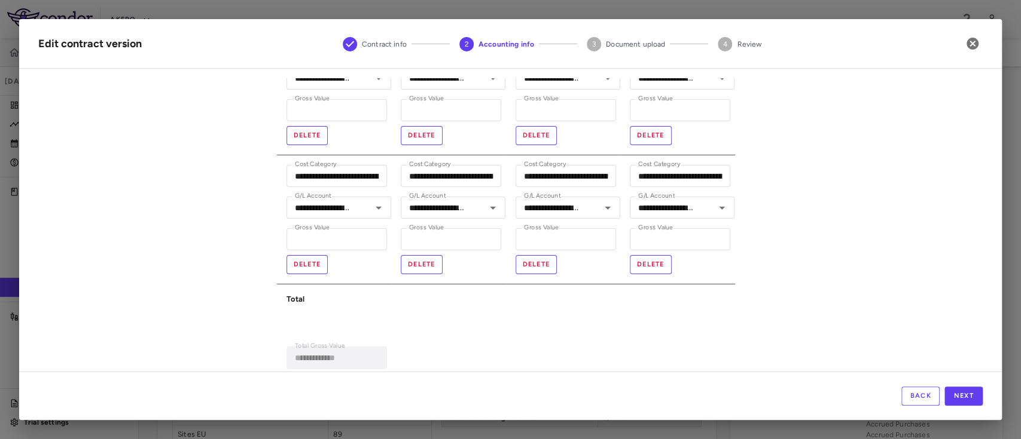
scroll to position [271, 0]
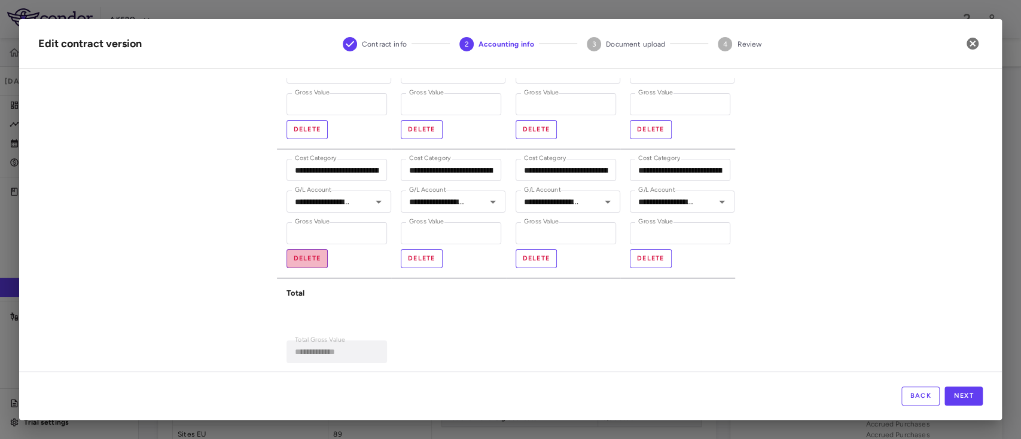
click at [304, 259] on button "Delete" at bounding box center [307, 258] width 42 height 19
type input "**********"
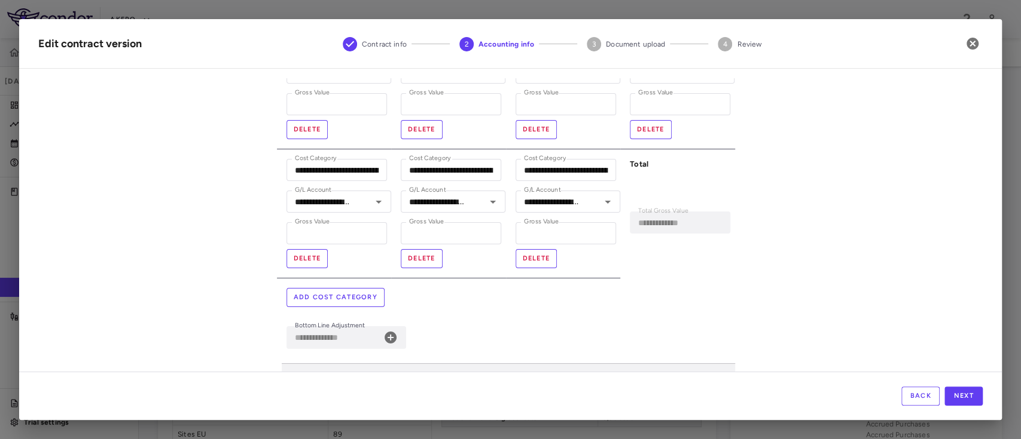
click at [341, 295] on button "Add cost category" at bounding box center [335, 297] width 98 height 19
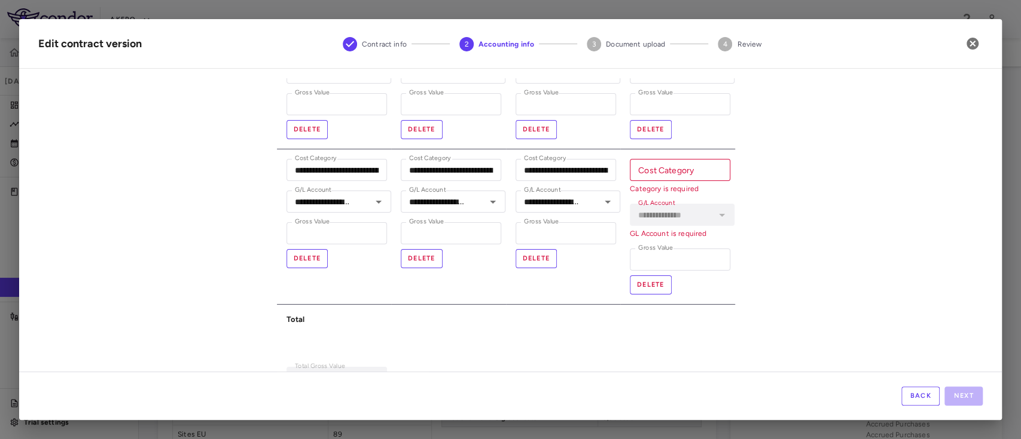
click at [341, 295] on div "**********" at bounding box center [334, 226] width 115 height 155
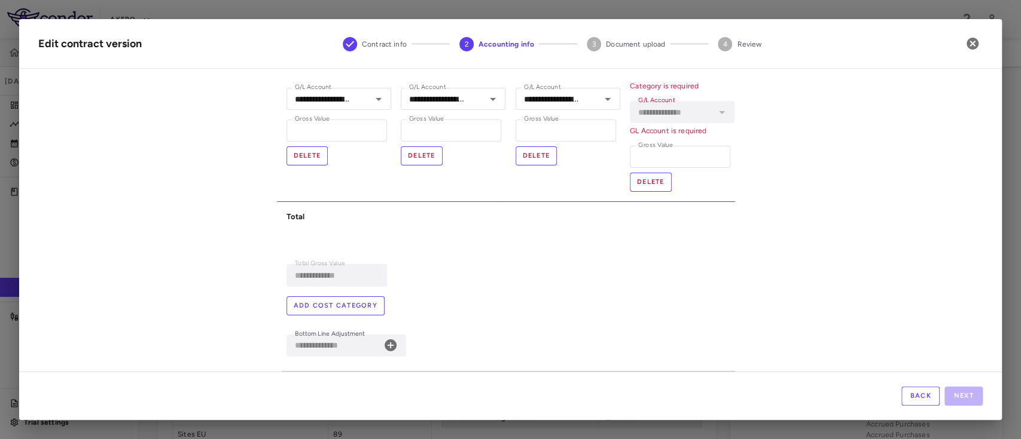
scroll to position [354, 0]
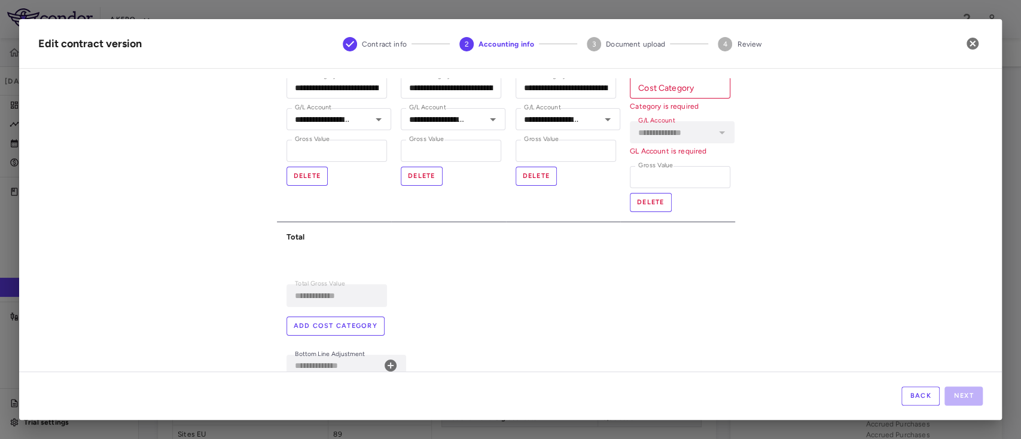
click at [314, 323] on button "Add cost category" at bounding box center [335, 326] width 98 height 19
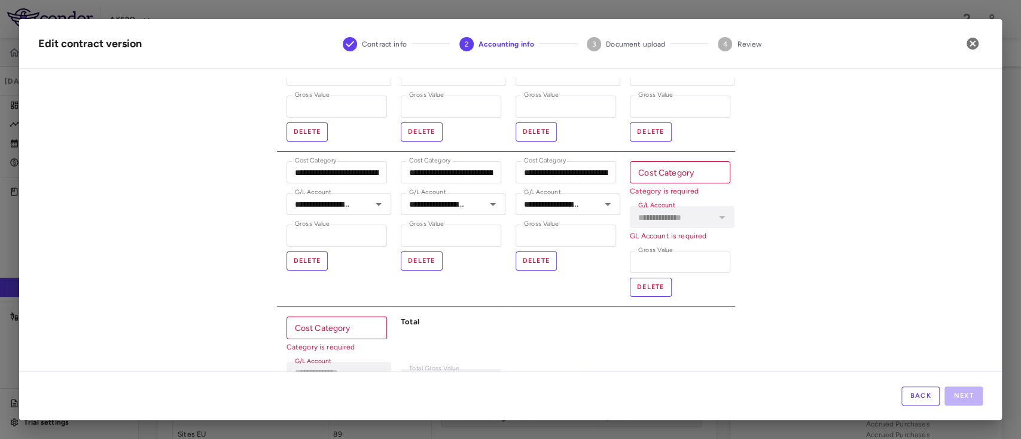
scroll to position [265, 0]
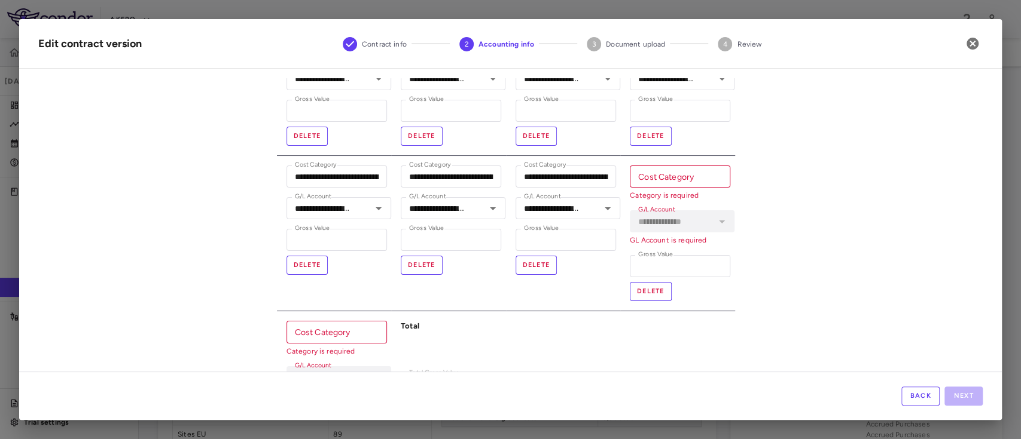
click at [640, 169] on div "Cost Category Cost Category Category is required" at bounding box center [680, 183] width 100 height 35
paste input "**********"
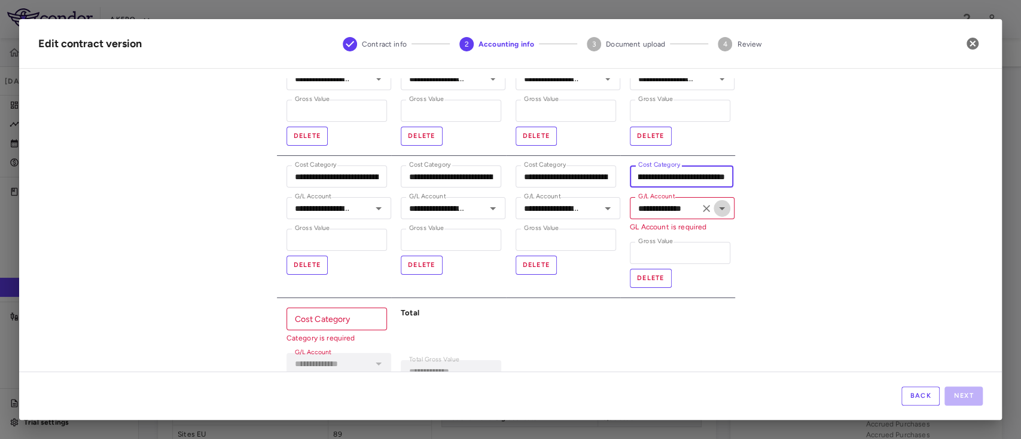
click at [720, 204] on icon "Open" at bounding box center [721, 208] width 14 height 14
type input "**********"
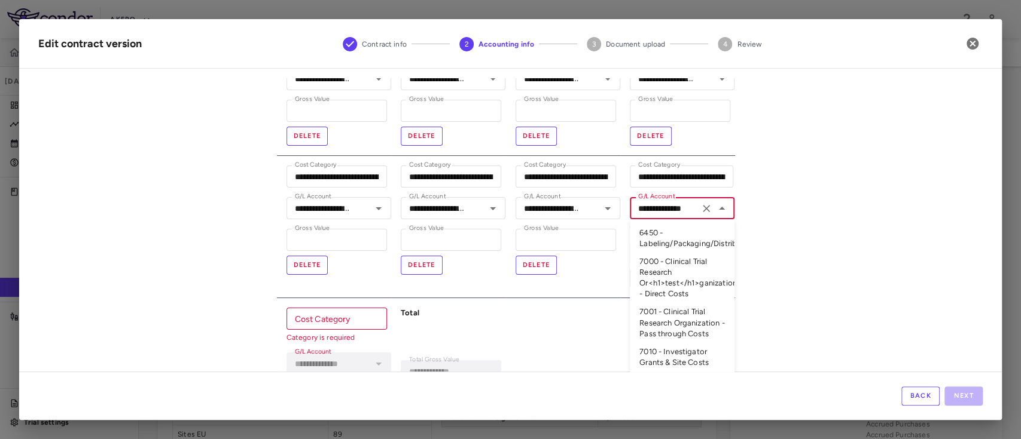
scroll to position [239, 0]
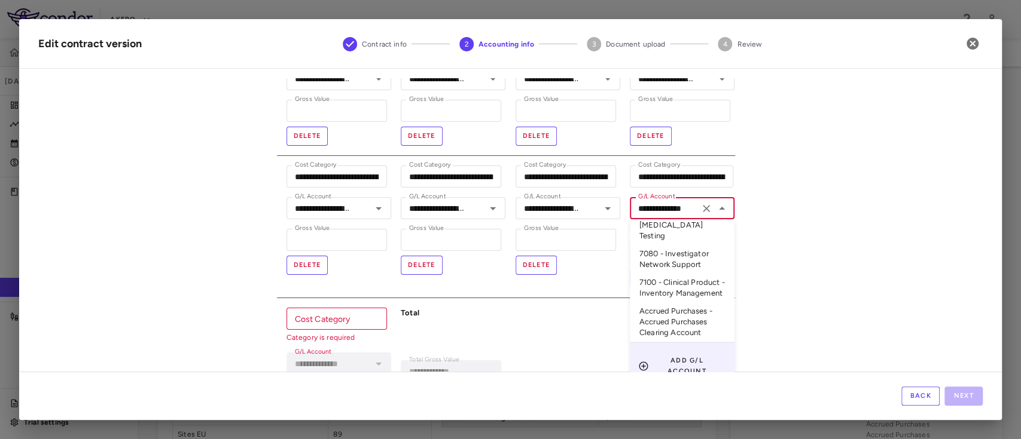
click at [659, 321] on li "Accrued Purchases - Accrued Purchases Clearing Account" at bounding box center [682, 323] width 105 height 40
type input "**********"
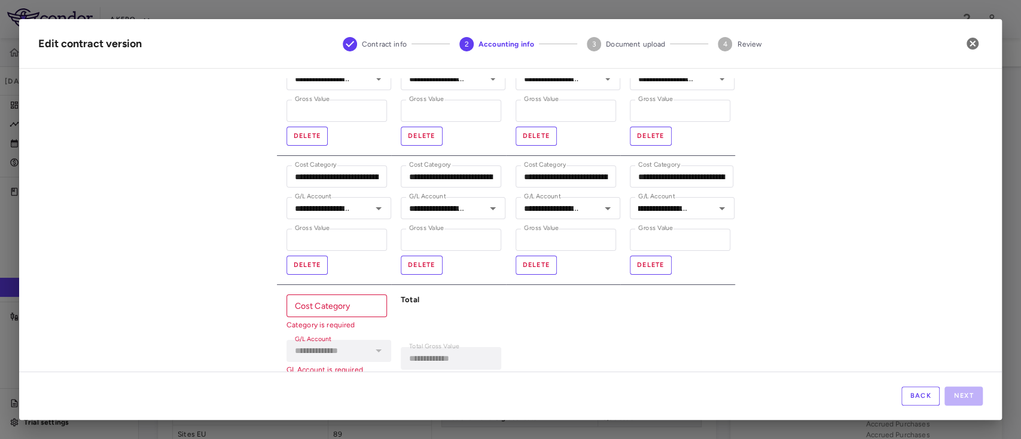
scroll to position [0, 0]
click at [655, 242] on input "*" at bounding box center [680, 240] width 100 height 22
type input "****"
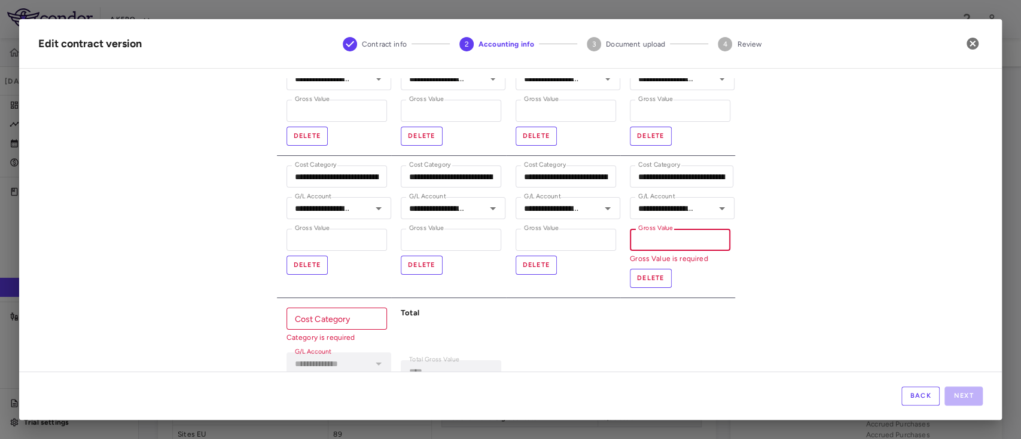
paste input "*****"
type input "**********"
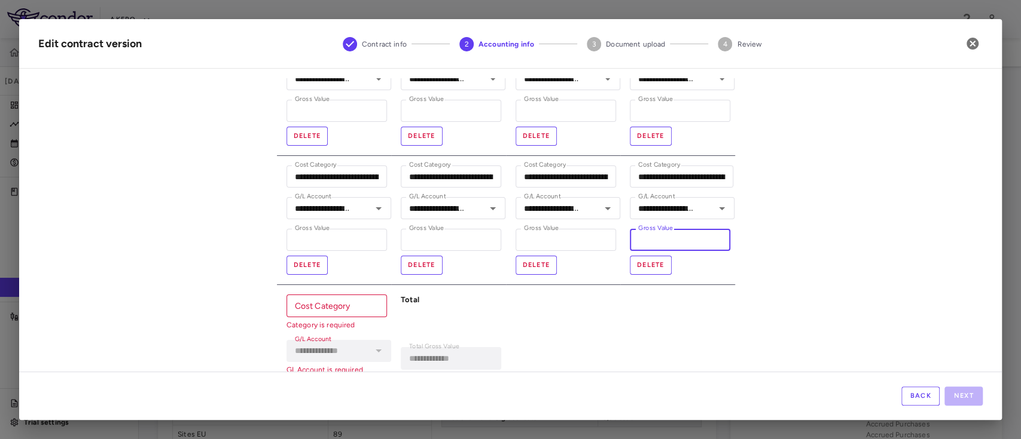
type input "*****"
click at [325, 307] on input "Cost Category" at bounding box center [336, 306] width 100 height 22
paste input "**********"
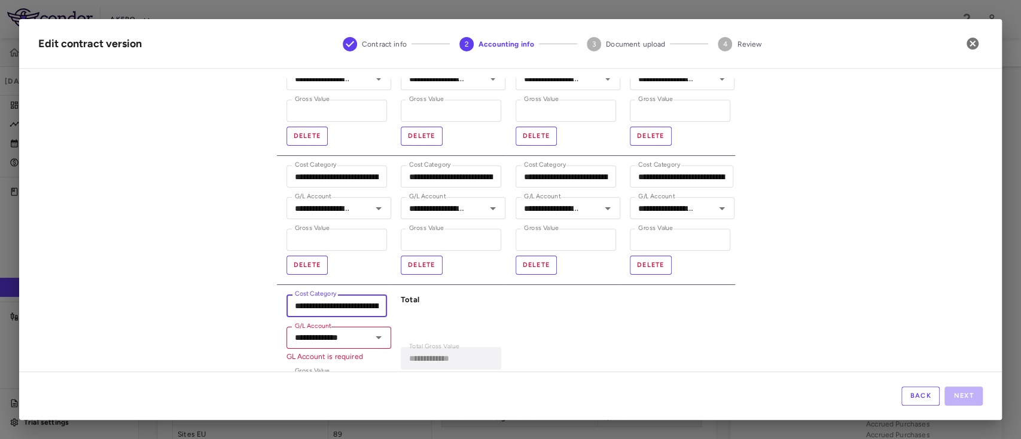
scroll to position [0, 268]
click at [373, 338] on icon "Open" at bounding box center [378, 338] width 14 height 14
type input "**********"
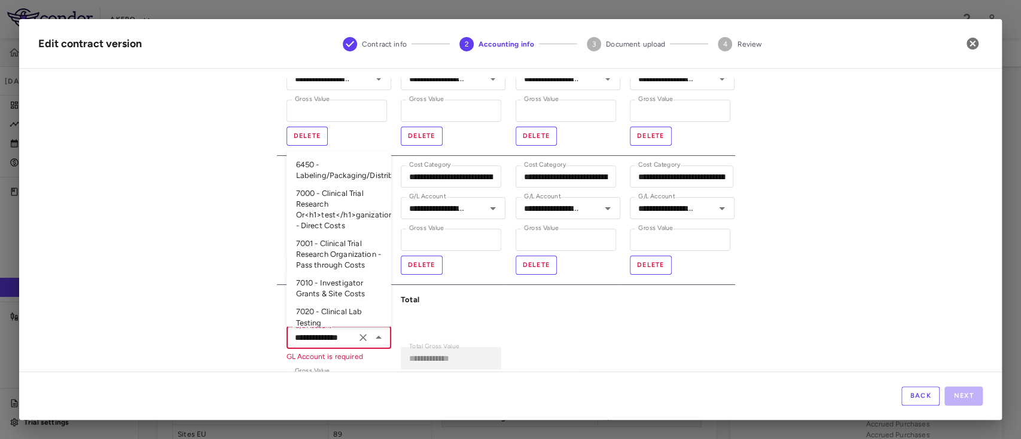
scroll to position [239, 0]
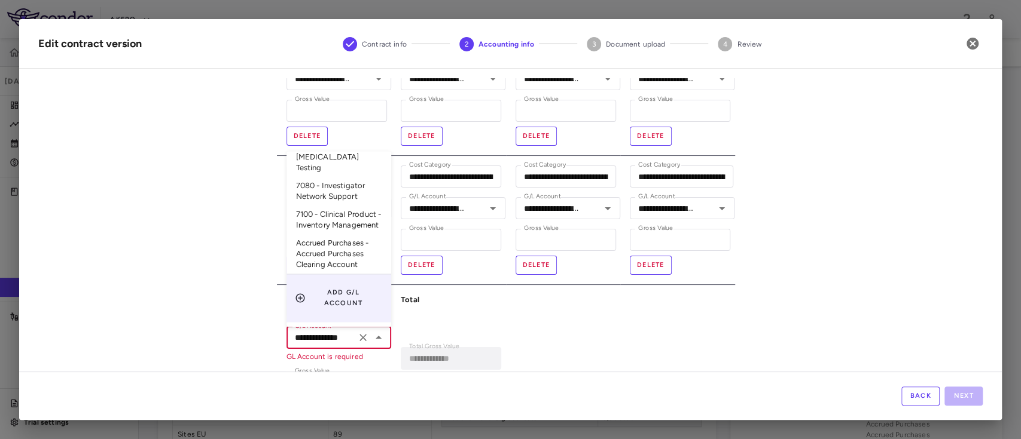
click at [320, 258] on li "Accrued Purchases - Accrued Purchases Clearing Account" at bounding box center [338, 254] width 105 height 40
type input "**********"
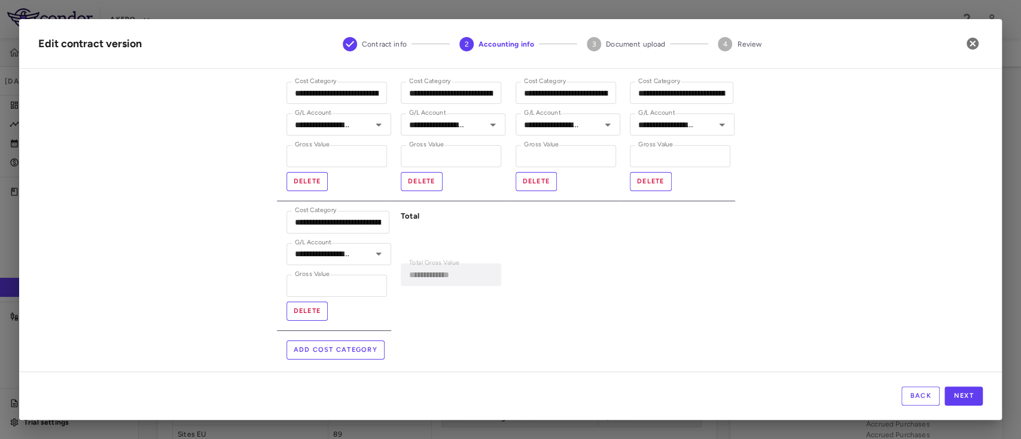
scroll to position [363, 0]
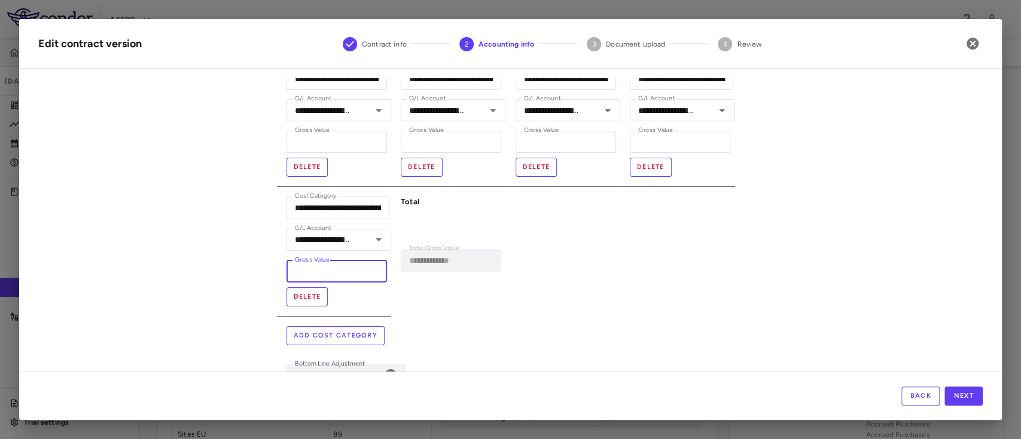
click at [351, 267] on input "*" at bounding box center [336, 272] width 100 height 22
drag, startPoint x: 322, startPoint y: 274, endPoint x: 245, endPoint y: 271, distance: 76.6
click at [245, 271] on div "**********" at bounding box center [510, 225] width 982 height 294
paste input "****"
type input "**********"
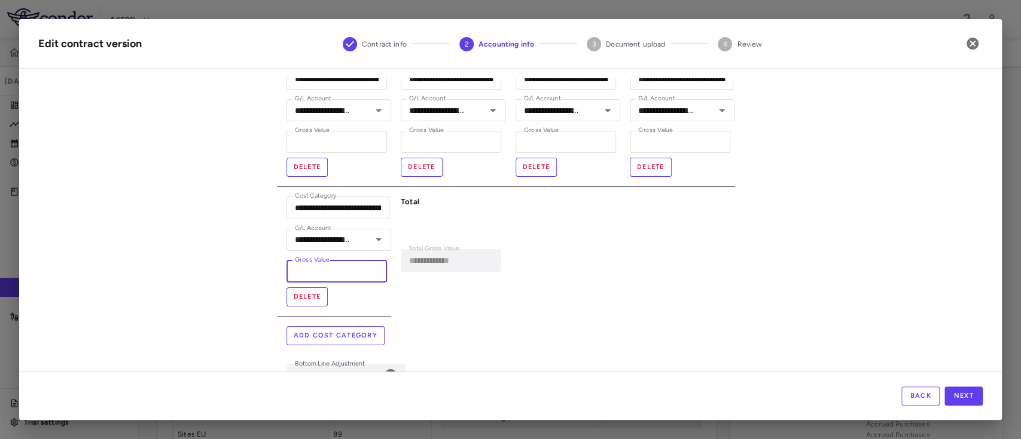
type input "*****"
click at [583, 327] on div "Add cost category" at bounding box center [510, 335] width 448 height 19
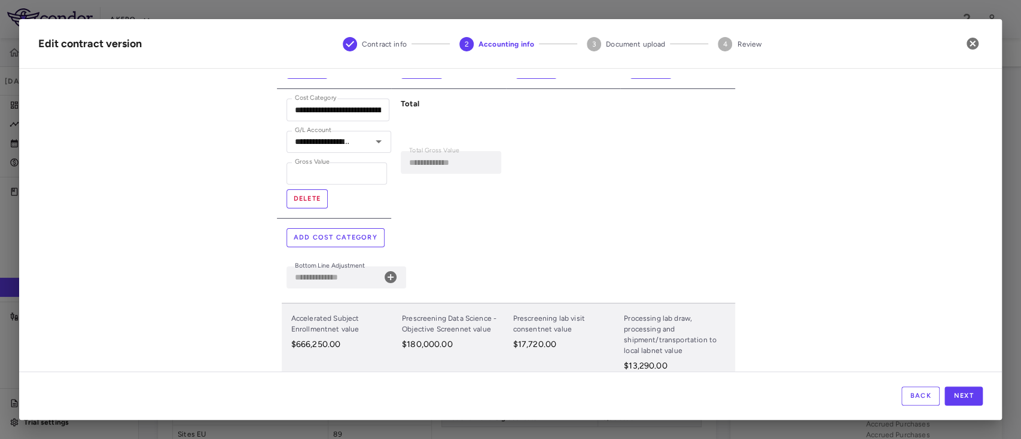
scroll to position [431, 0]
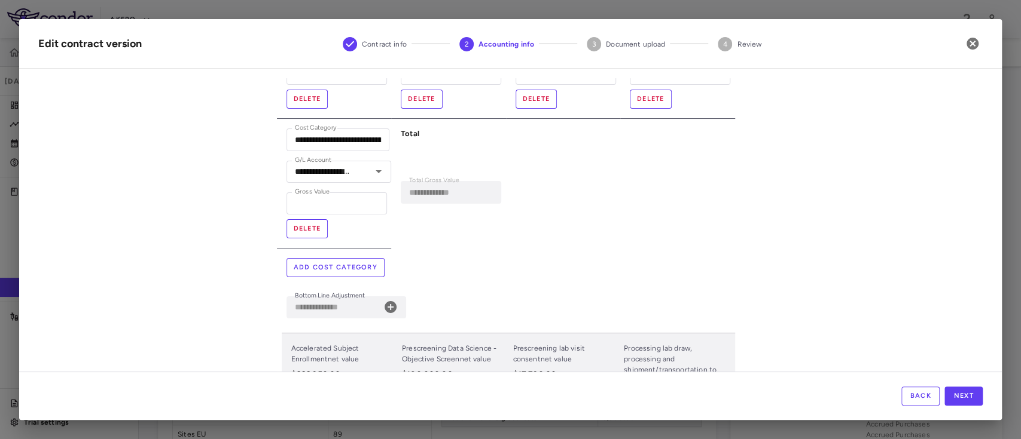
click at [965, 399] on button "Next" at bounding box center [963, 396] width 38 height 19
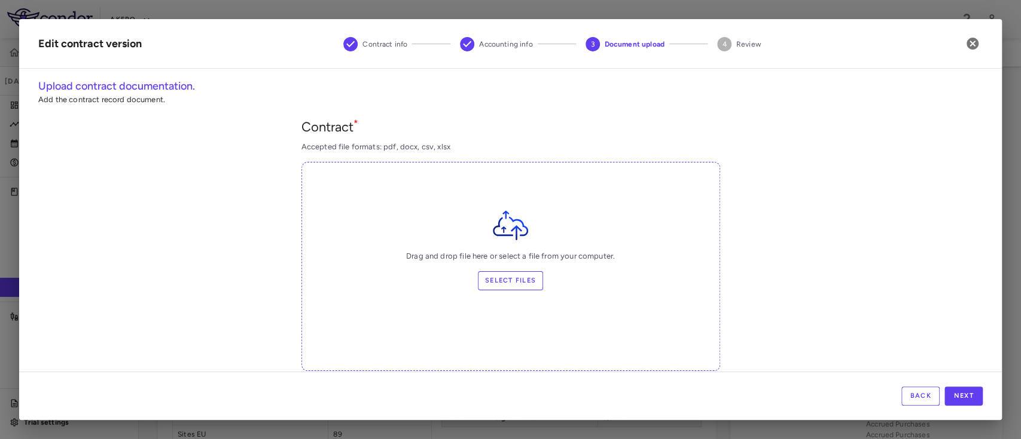
click at [988, 173] on div "Upload contract documentation. Add the contract record document. Contract * Acc…" at bounding box center [510, 225] width 982 height 294
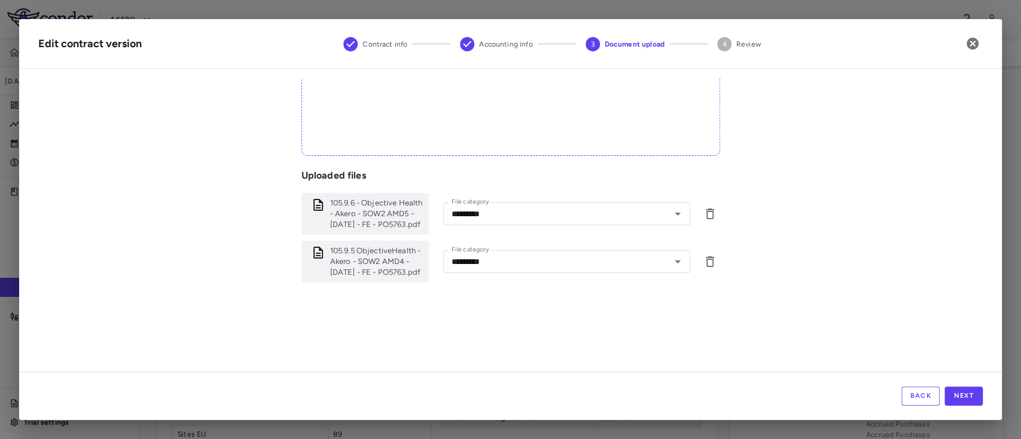
scroll to position [250, 0]
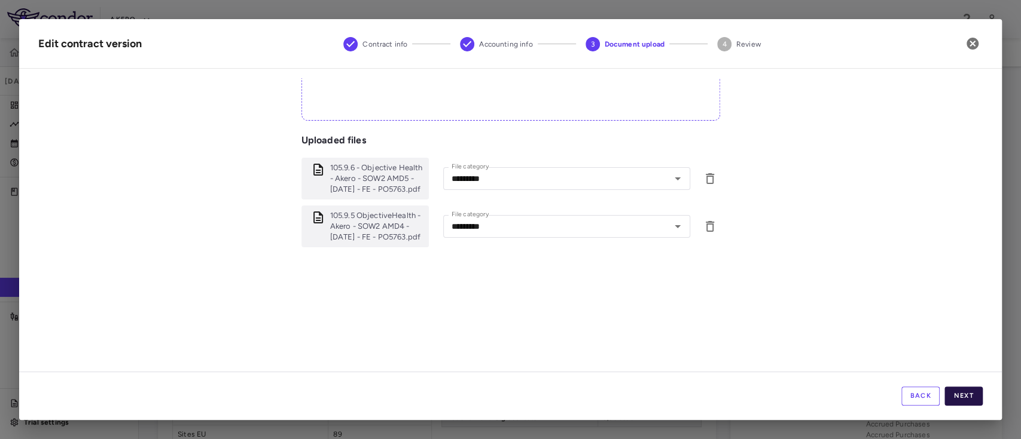
click at [959, 387] on button "Next" at bounding box center [963, 396] width 38 height 19
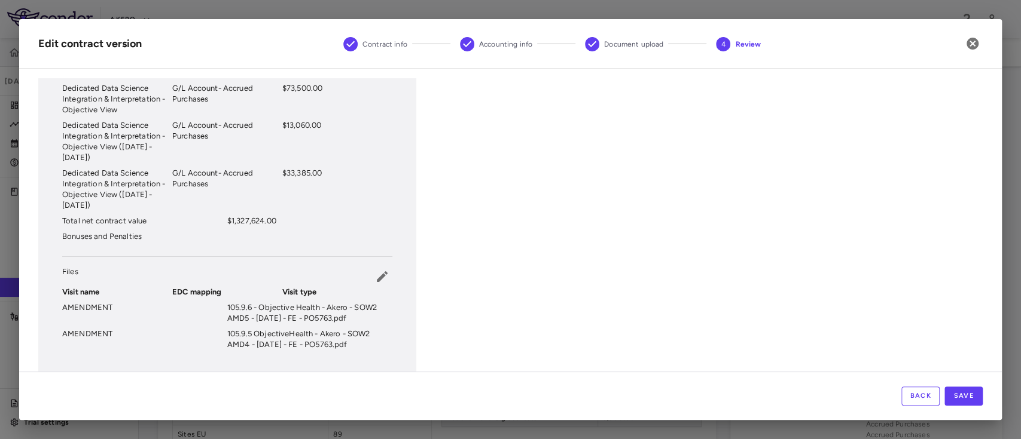
scroll to position [607, 0]
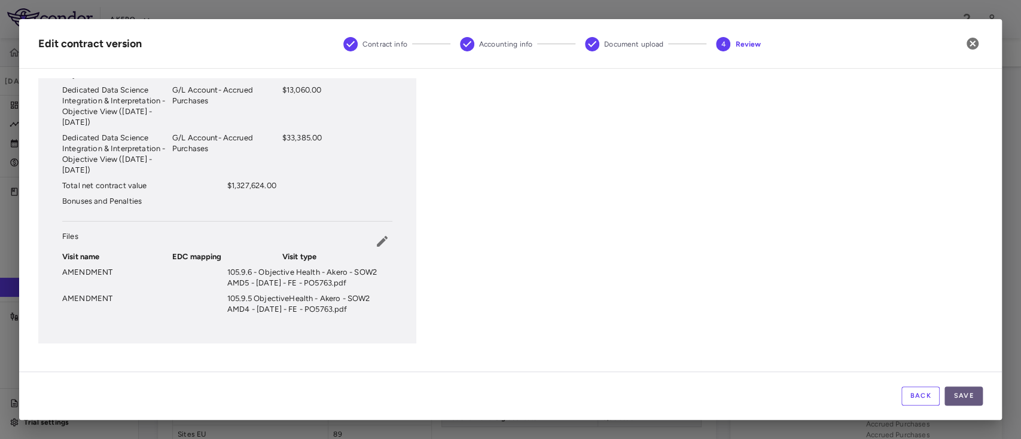
click at [968, 399] on button "Save" at bounding box center [963, 396] width 38 height 19
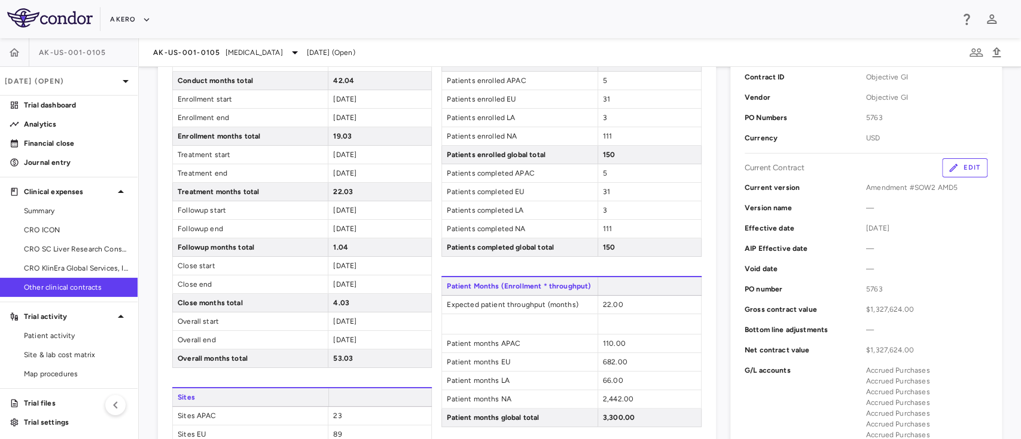
click at [53, 282] on span "Other clinical contracts" at bounding box center [76, 287] width 104 height 11
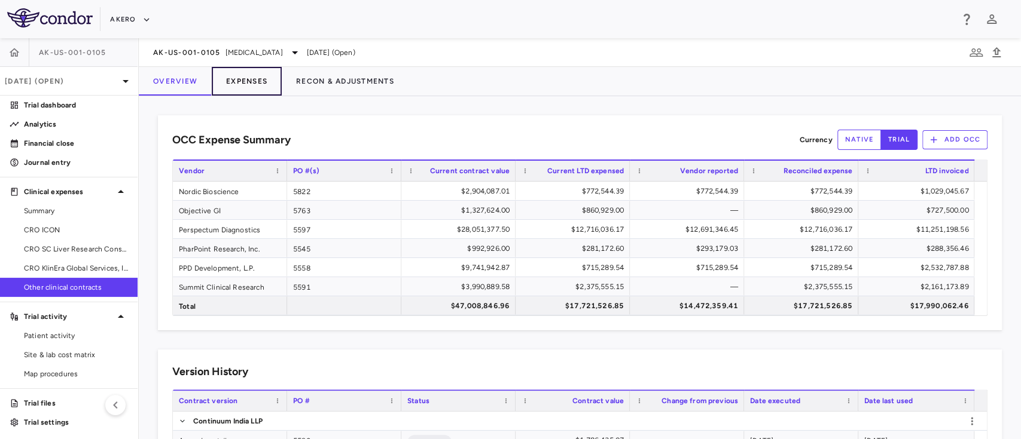
click at [245, 83] on button "Expenses" at bounding box center [247, 81] width 70 height 29
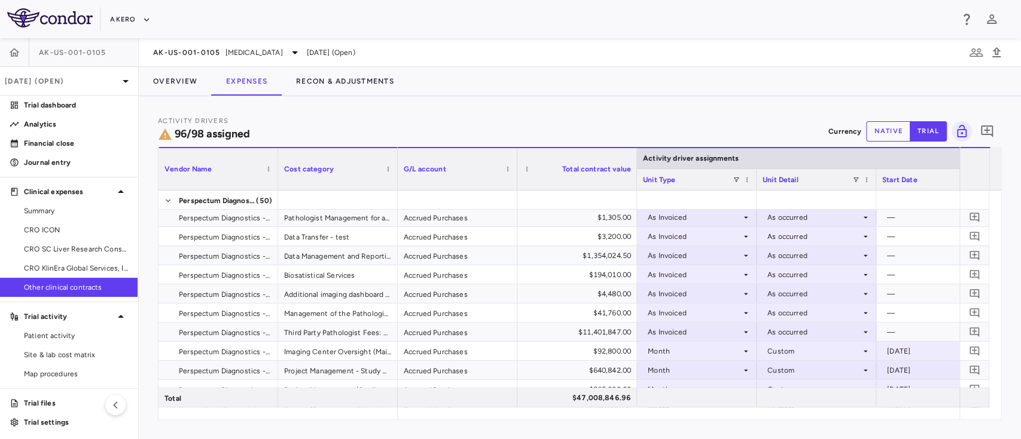
scroll to position [567, 0]
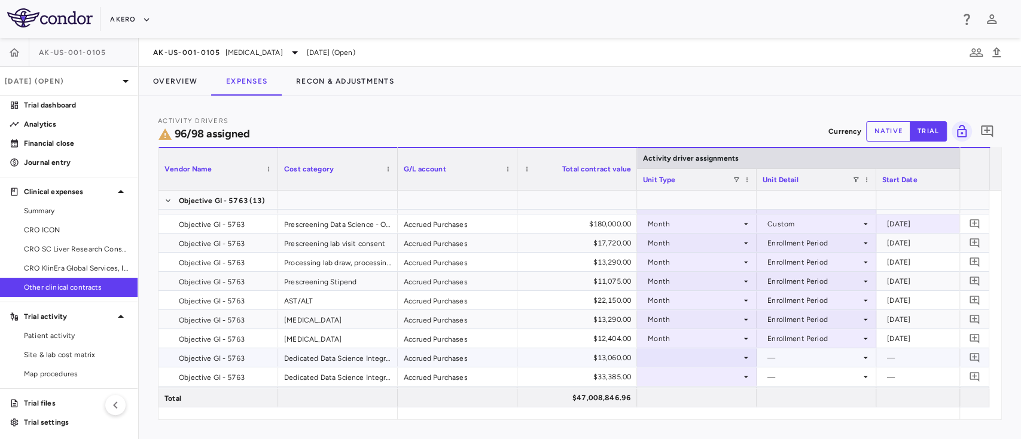
click at [673, 360] on div at bounding box center [697, 357] width 108 height 17
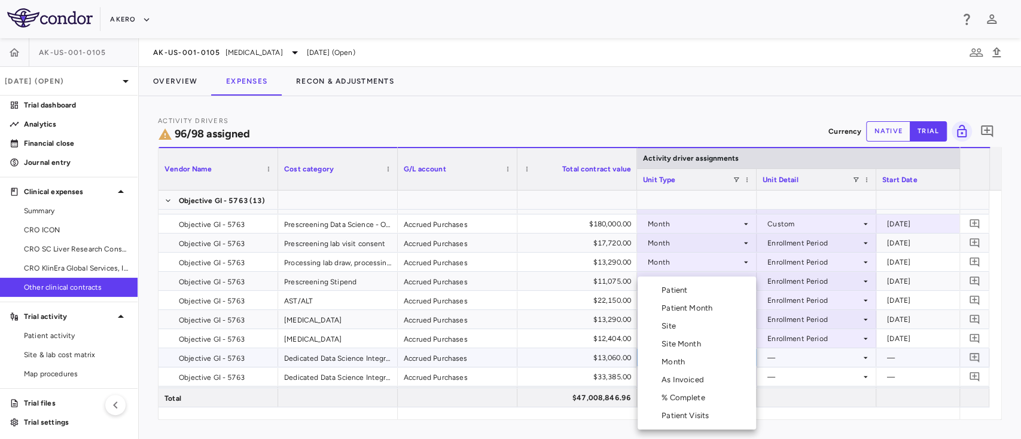
click at [676, 369] on li "Month" at bounding box center [696, 362] width 118 height 18
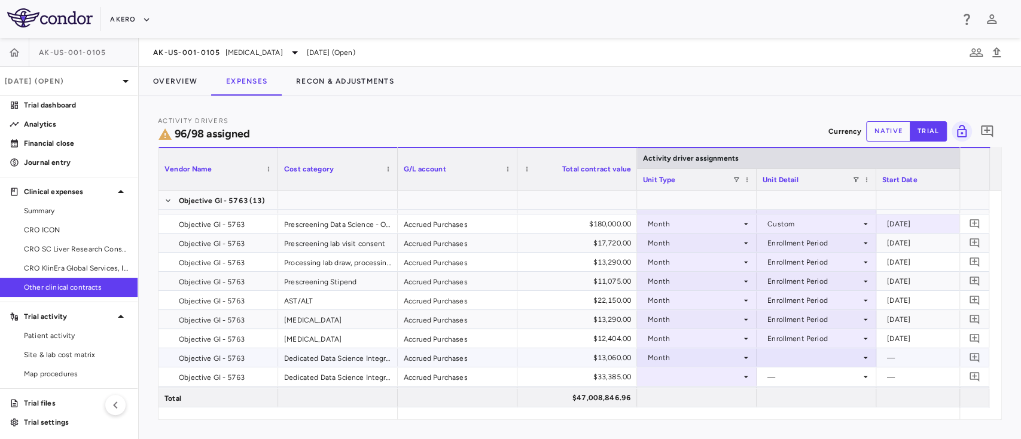
click at [789, 361] on div at bounding box center [816, 357] width 108 height 17
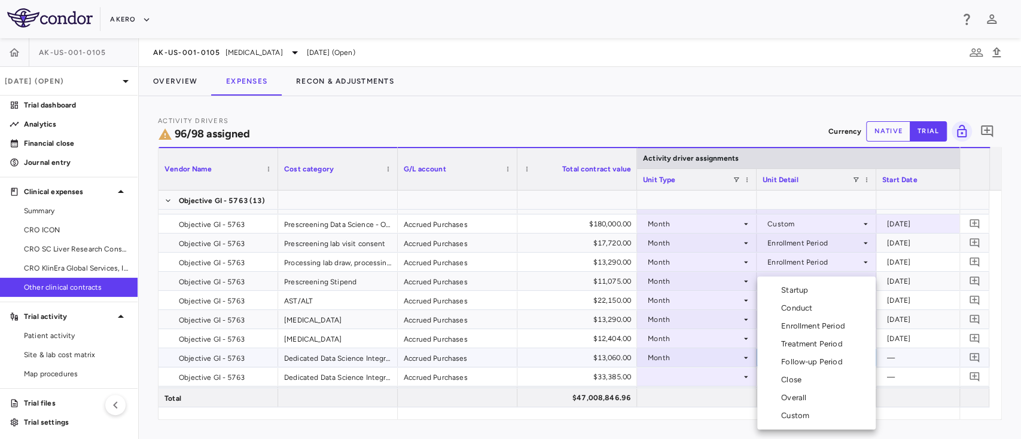
click at [806, 417] on div "Custom" at bounding box center [797, 416] width 33 height 11
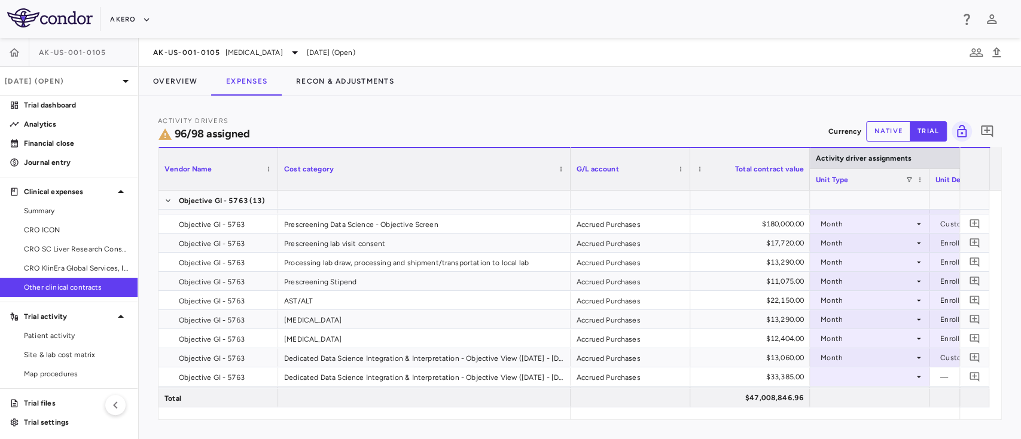
drag, startPoint x: 396, startPoint y: 156, endPoint x: 561, endPoint y: 165, distance: 165.2
click at [567, 165] on div at bounding box center [569, 169] width 5 height 42
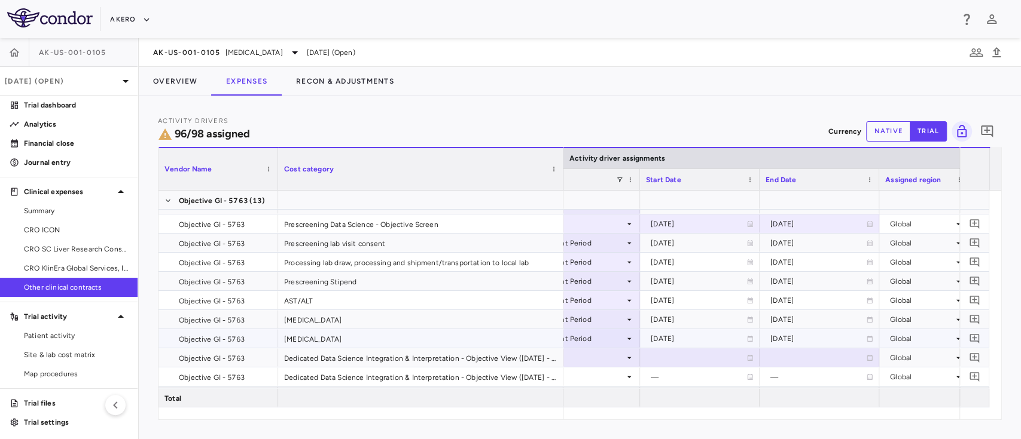
click at [728, 341] on div "2023-09-01" at bounding box center [698, 338] width 96 height 19
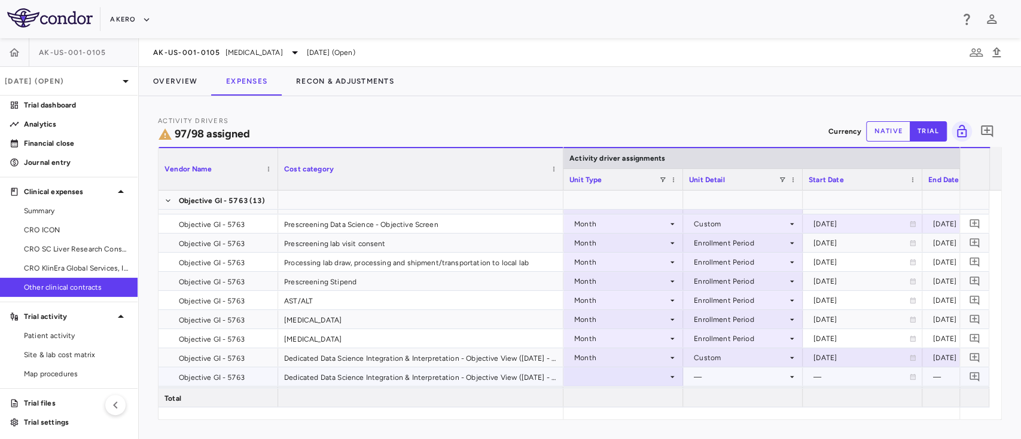
click at [634, 372] on div at bounding box center [623, 376] width 108 height 17
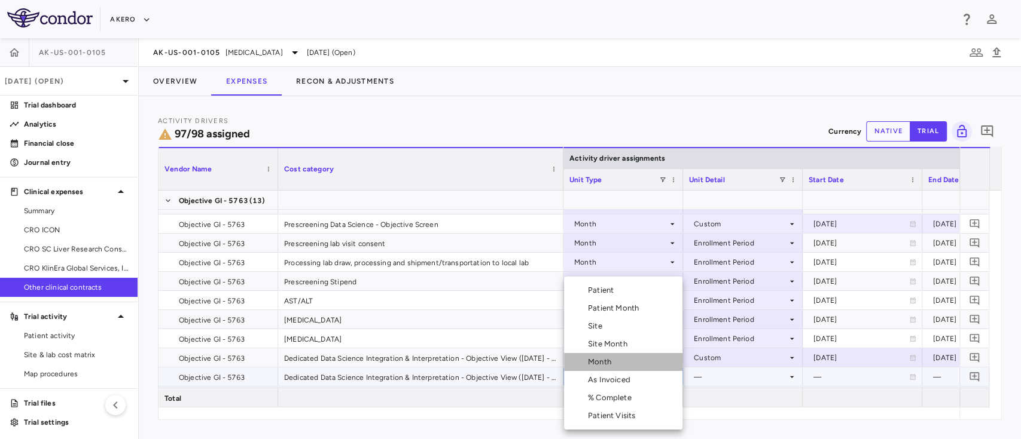
click at [602, 356] on li "Month" at bounding box center [623, 362] width 118 height 18
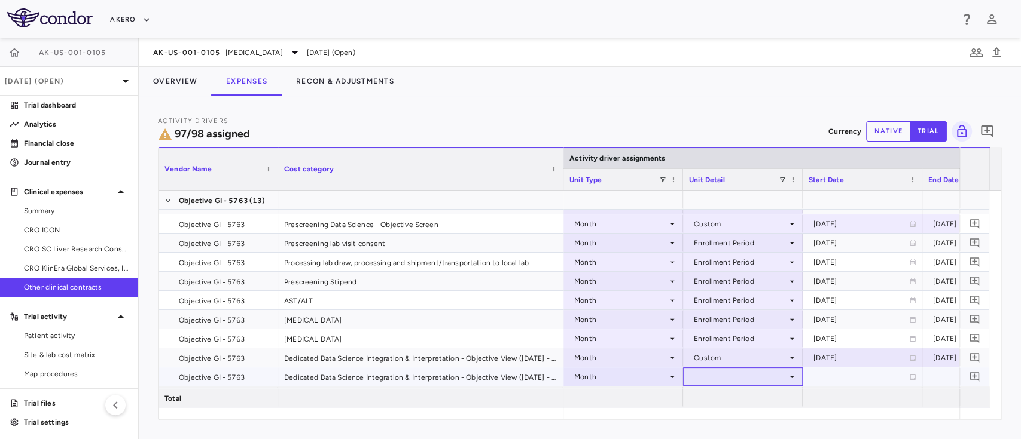
click at [714, 375] on div at bounding box center [743, 376] width 108 height 17
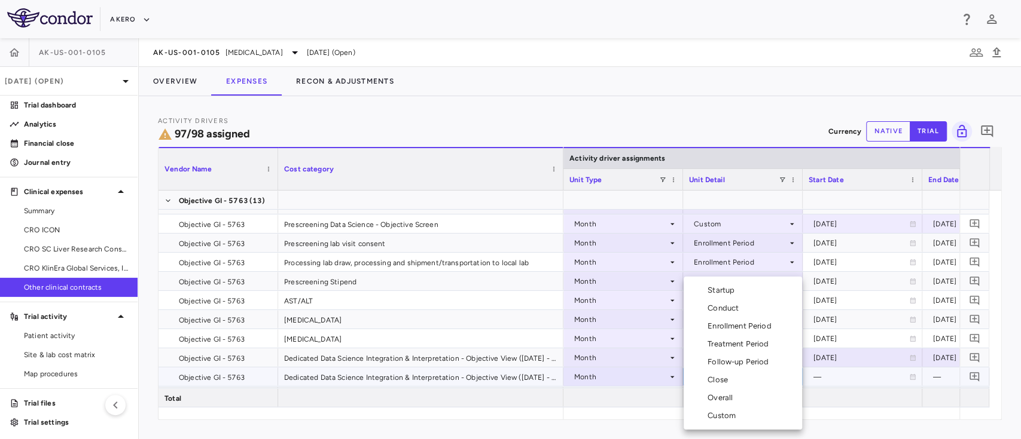
click at [730, 412] on div "Custom" at bounding box center [723, 416] width 33 height 11
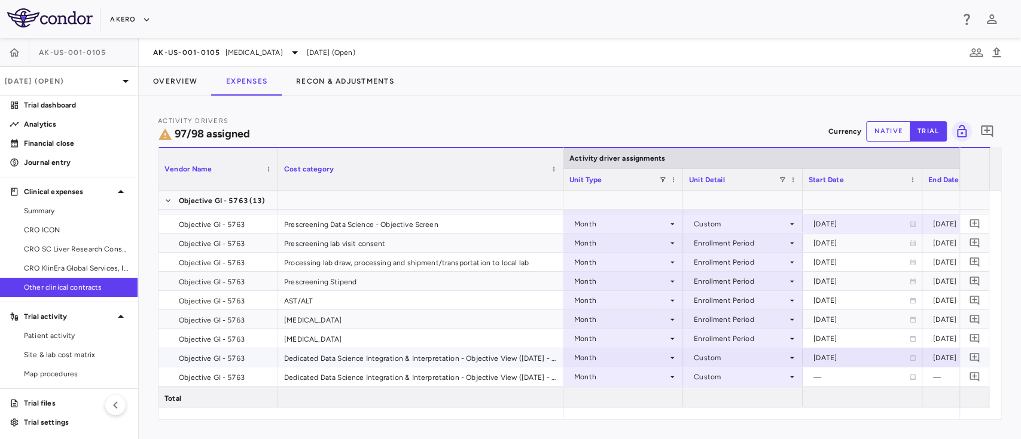
click at [866, 358] on div "2025-01-01" at bounding box center [861, 358] width 96 height 19
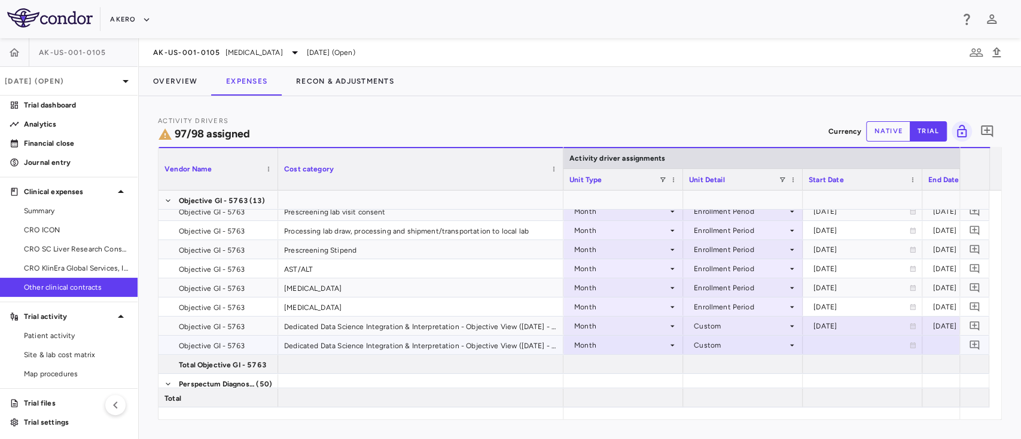
click at [832, 347] on div at bounding box center [862, 345] width 108 height 17
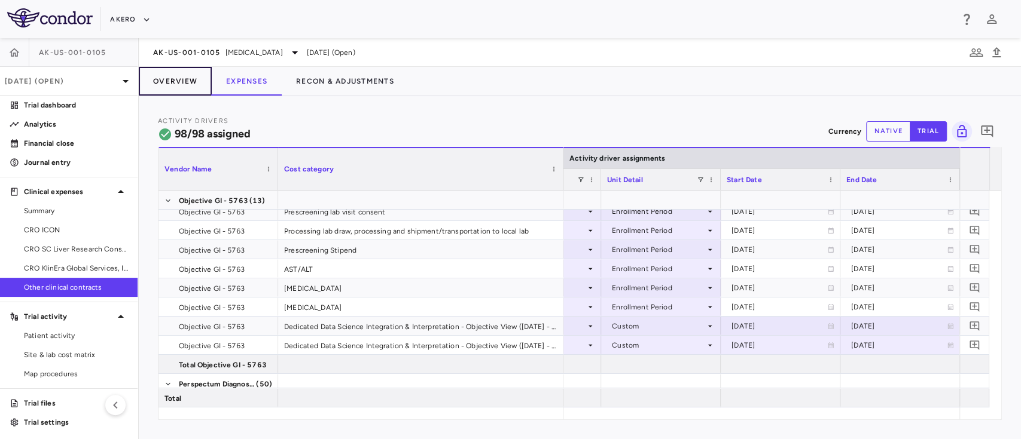
click at [167, 75] on button "Overview" at bounding box center [175, 81] width 73 height 29
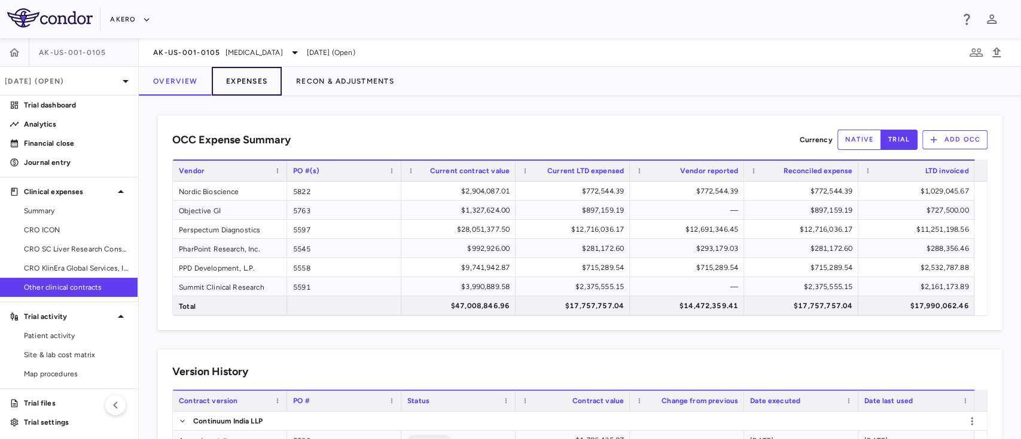
click at [243, 80] on button "Expenses" at bounding box center [247, 81] width 70 height 29
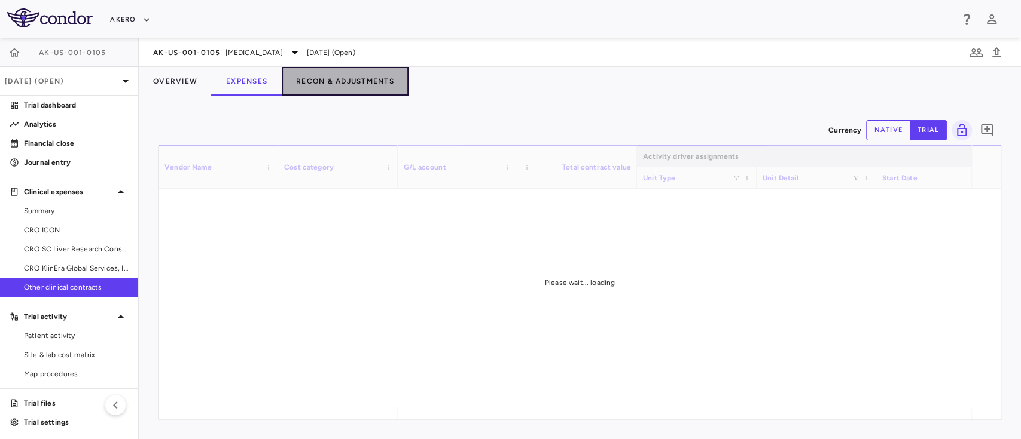
click at [337, 81] on button "Recon & Adjustments" at bounding box center [345, 81] width 127 height 29
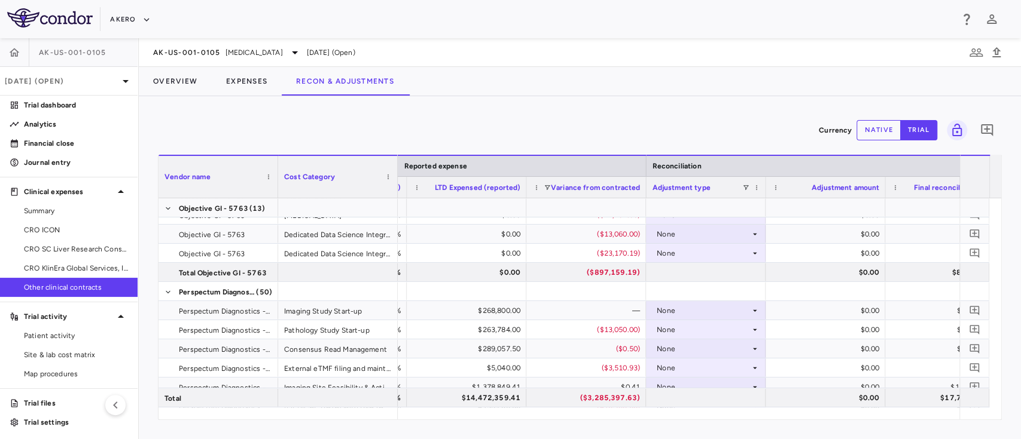
scroll to position [374, 0]
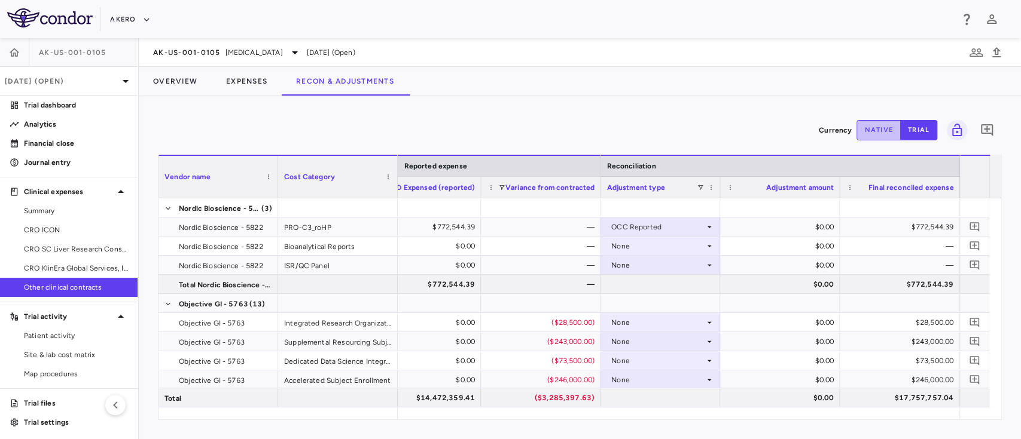
click at [871, 129] on button "native" at bounding box center [878, 130] width 44 height 20
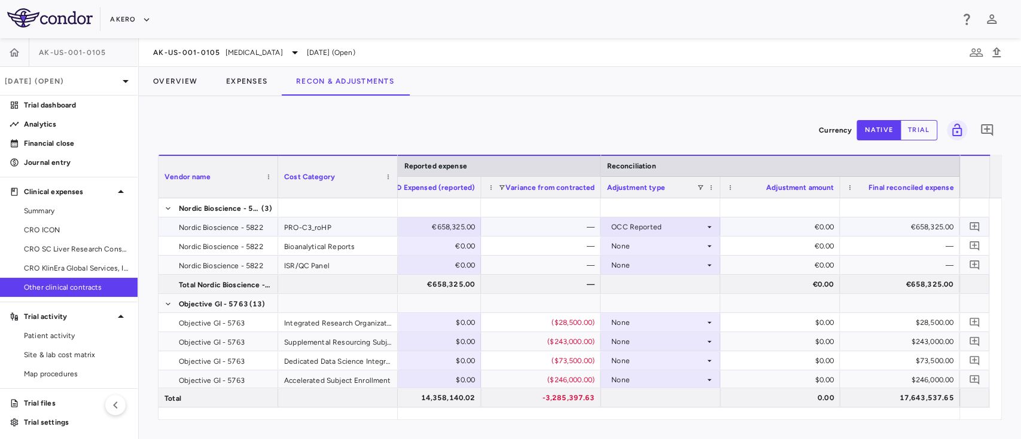
click at [434, 220] on div "€658,325.00" at bounding box center [423, 227] width 103 height 19
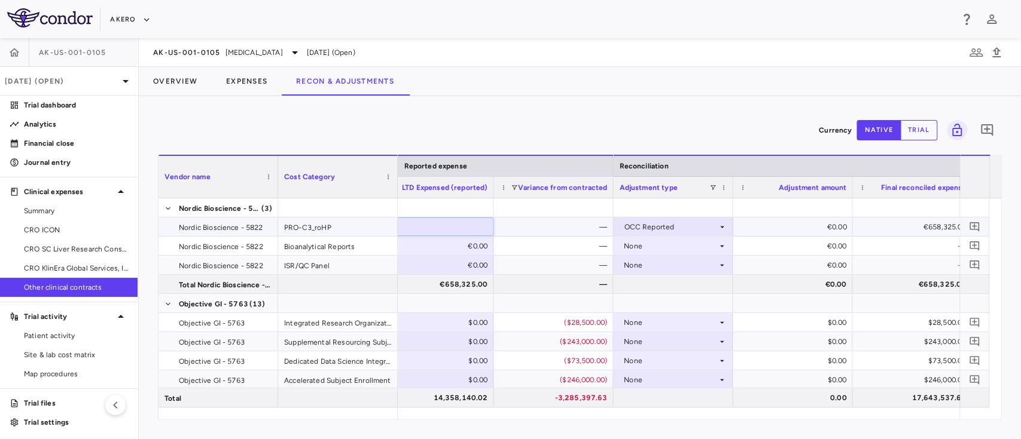
click at [434, 220] on input "******" at bounding box center [442, 228] width 100 height 20
type input "******"
click at [550, 210] on div at bounding box center [553, 207] width 108 height 17
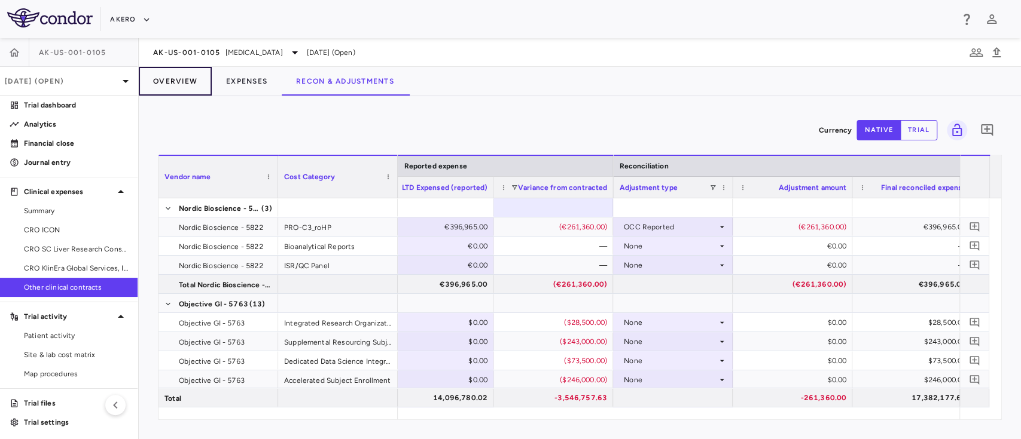
click at [179, 82] on button "Overview" at bounding box center [175, 81] width 73 height 29
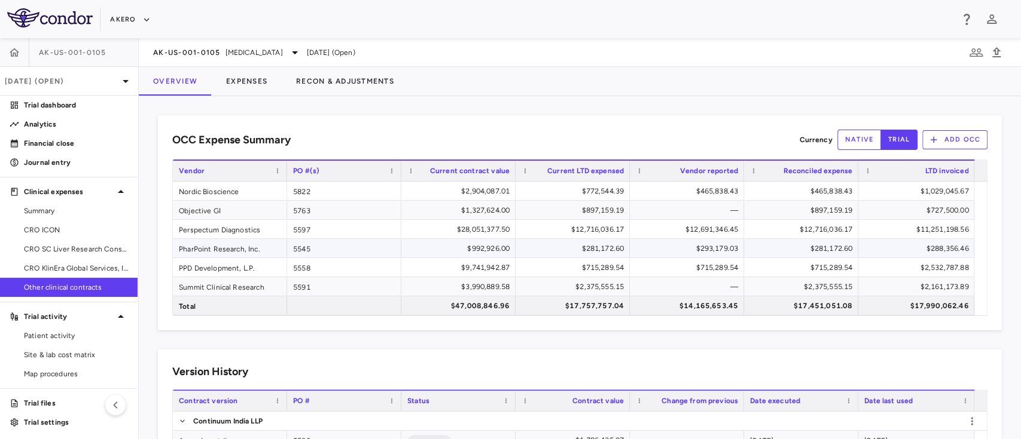
click at [592, 252] on div "$281,172.60" at bounding box center [574, 248] width 97 height 19
click at [249, 84] on button "Expenses" at bounding box center [247, 81] width 70 height 29
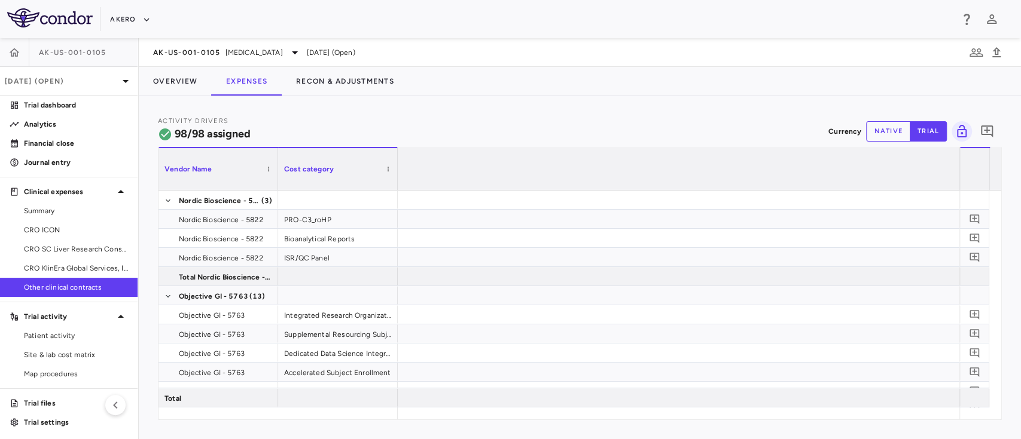
scroll to position [0, 8376]
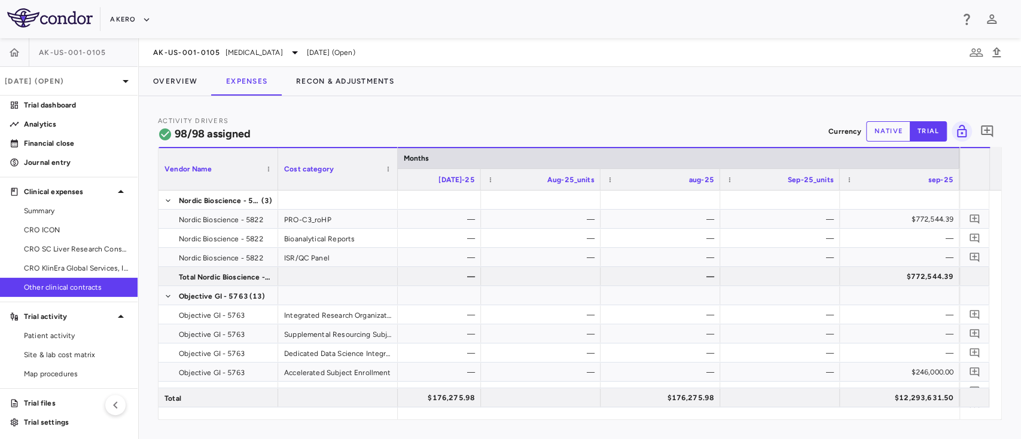
click at [875, 132] on button "native" at bounding box center [888, 131] width 44 height 20
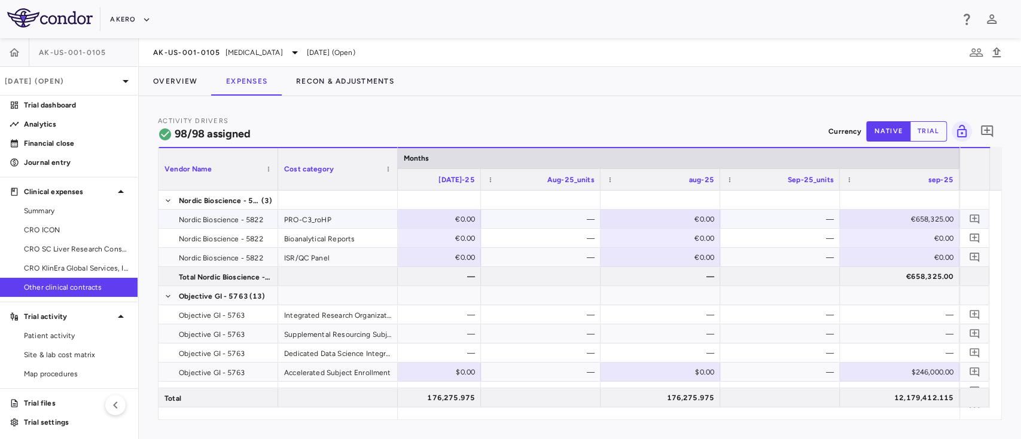
click at [924, 222] on div "€658,325.00" at bounding box center [901, 219] width 103 height 19
click at [924, 222] on input "******" at bounding box center [908, 220] width 100 height 20
type input "******"
click at [784, 203] on div at bounding box center [780, 199] width 108 height 17
click at [169, 73] on button "Overview" at bounding box center [175, 81] width 73 height 29
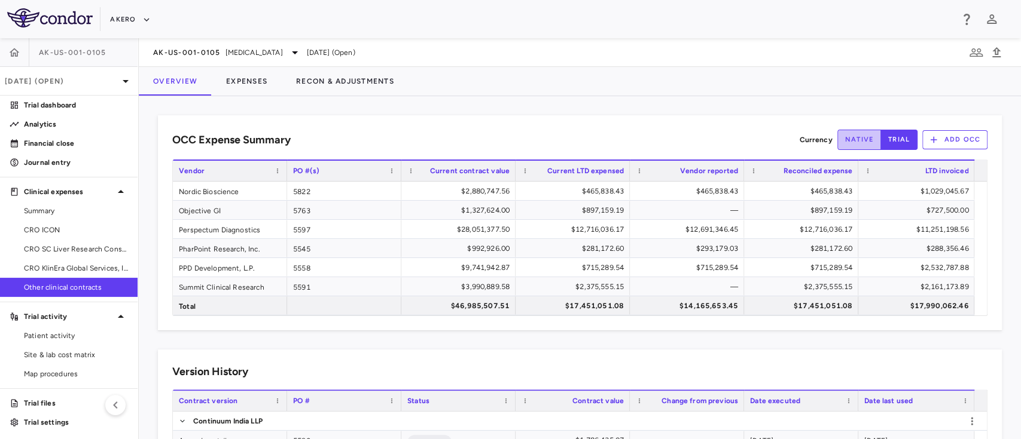
click at [848, 135] on button "native" at bounding box center [859, 140] width 44 height 20
click at [881, 145] on button "trial" at bounding box center [898, 140] width 37 height 20
type button "trial"
click at [843, 140] on button "native" at bounding box center [859, 140] width 44 height 20
click at [896, 142] on button "trial" at bounding box center [898, 140] width 37 height 20
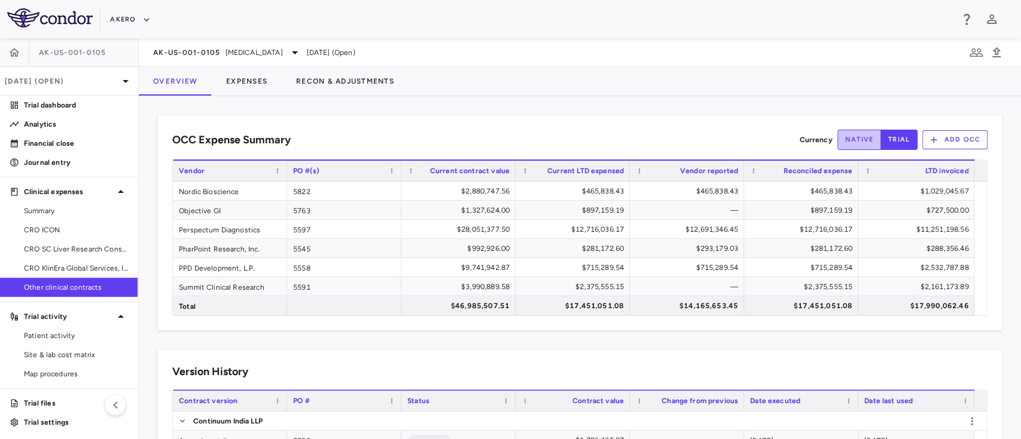
click at [847, 145] on button "native" at bounding box center [859, 140] width 44 height 20
click at [709, 189] on div "€396,965.00" at bounding box center [688, 191] width 97 height 19
click at [881, 134] on button "trial" at bounding box center [898, 140] width 37 height 20
click at [707, 186] on div "$465,838.43" at bounding box center [688, 191] width 97 height 19
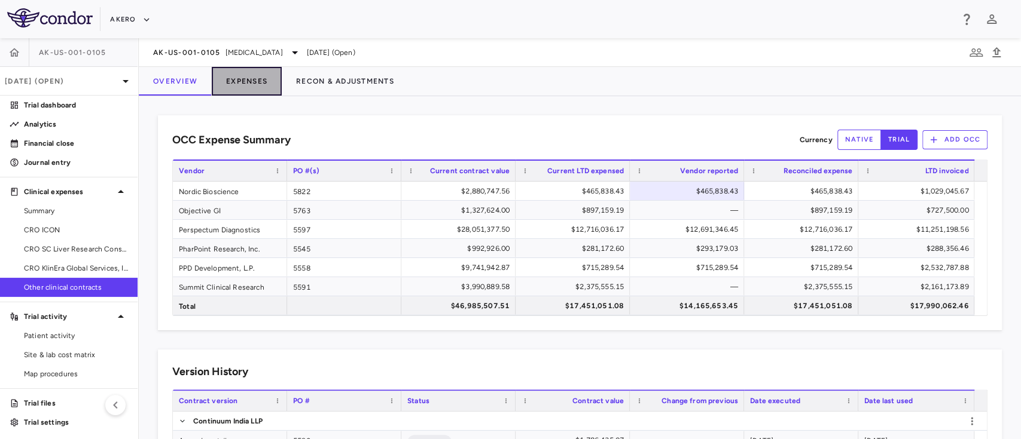
click at [240, 78] on button "Expenses" at bounding box center [247, 81] width 70 height 29
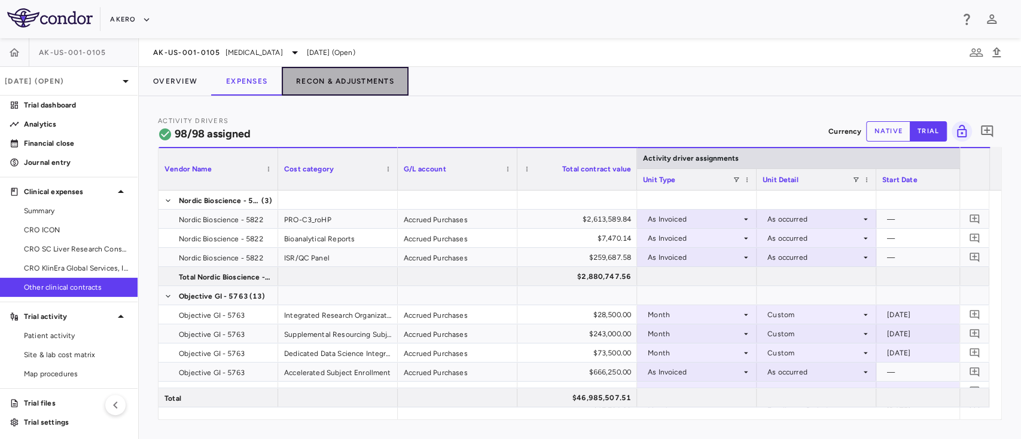
click at [328, 88] on button "Recon & Adjustments" at bounding box center [345, 81] width 127 height 29
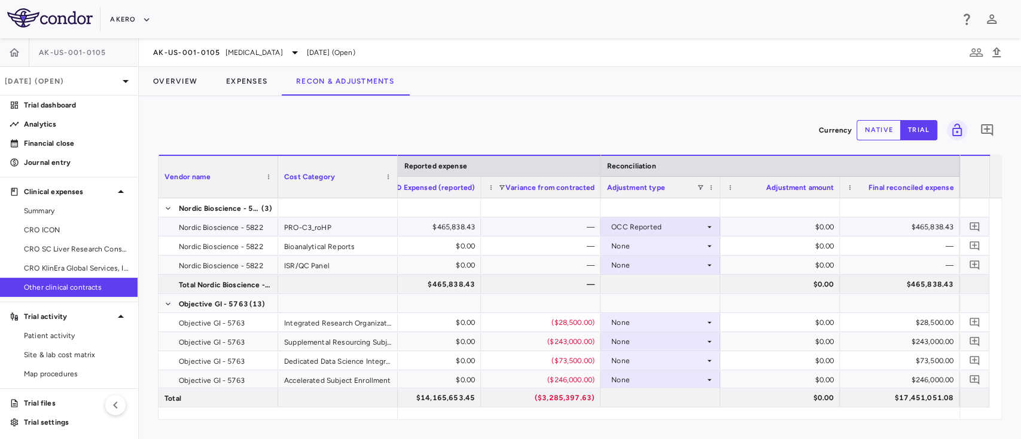
click at [934, 230] on div "$465,838.43" at bounding box center [901, 227] width 103 height 19
click at [867, 132] on button "native" at bounding box center [878, 130] width 44 height 20
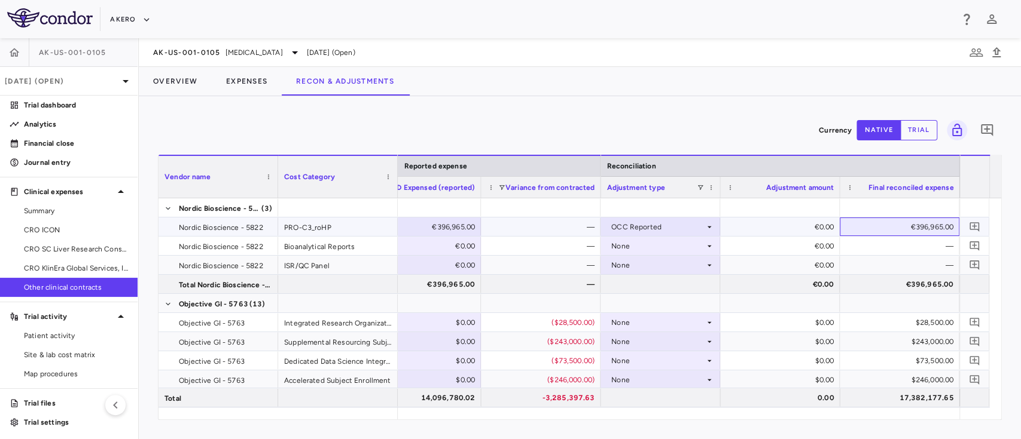
click at [930, 224] on div "€396,965.00" at bounding box center [901, 227] width 103 height 19
click at [906, 224] on div "€396,965.00" at bounding box center [901, 227] width 103 height 19
click at [891, 216] on div at bounding box center [899, 207] width 120 height 19
click at [888, 230] on div "€396,965.00" at bounding box center [901, 227] width 103 height 19
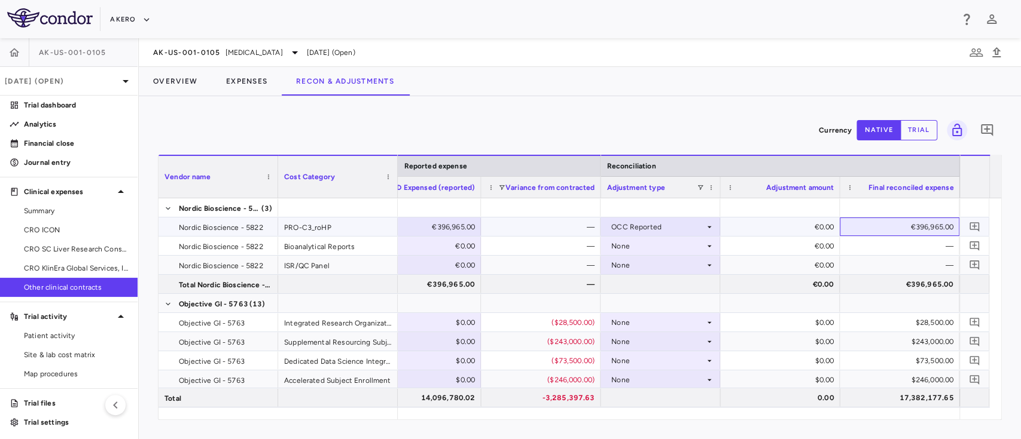
click at [888, 230] on div "€396,965.00" at bounding box center [901, 227] width 103 height 19
click at [450, 227] on div "€396,965.00" at bounding box center [423, 227] width 103 height 19
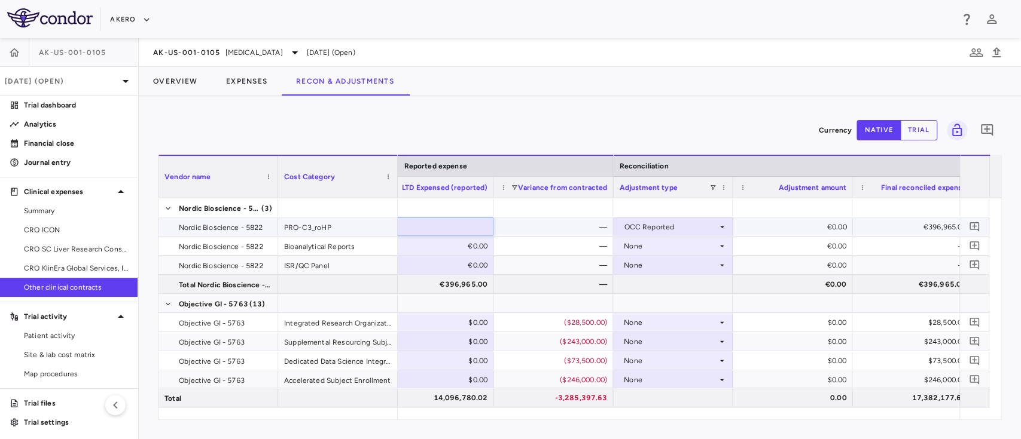
click at [450, 227] on input "******" at bounding box center [442, 228] width 100 height 20
type input "*********"
click at [533, 209] on div at bounding box center [553, 207] width 108 height 17
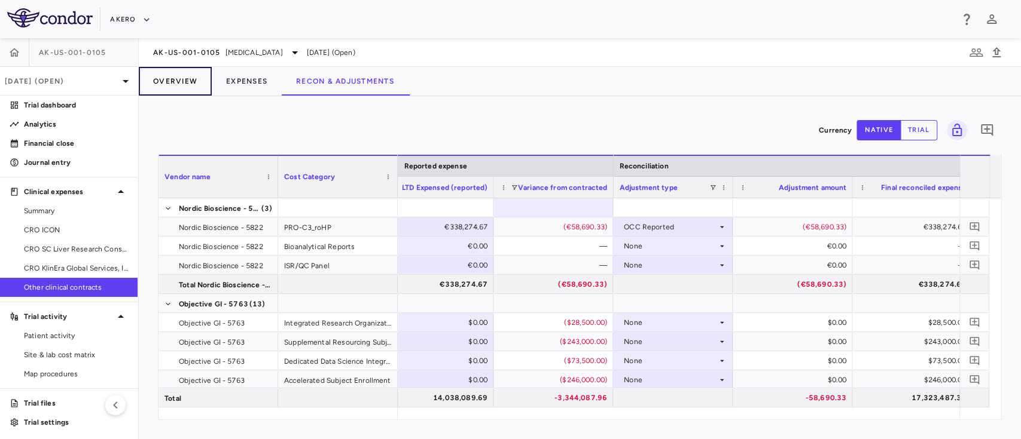
click at [179, 80] on button "Overview" at bounding box center [175, 81] width 73 height 29
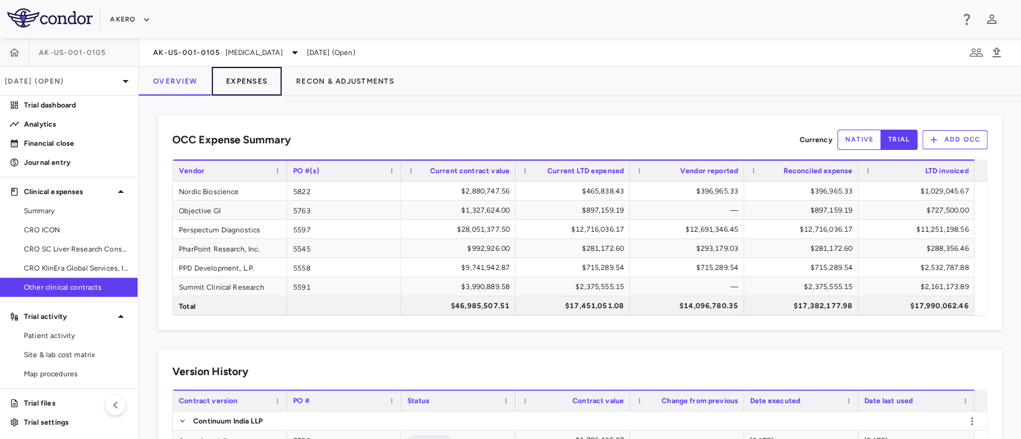
click at [252, 80] on button "Expenses" at bounding box center [247, 81] width 70 height 29
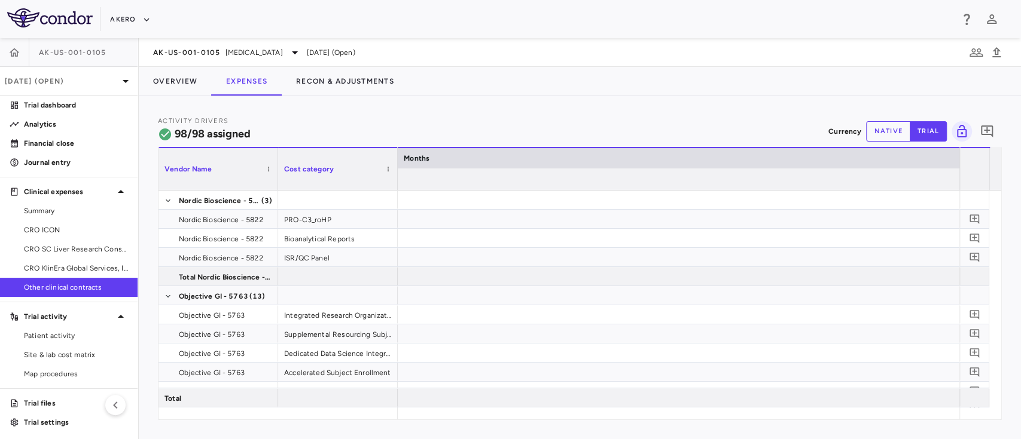
scroll to position [0, 8376]
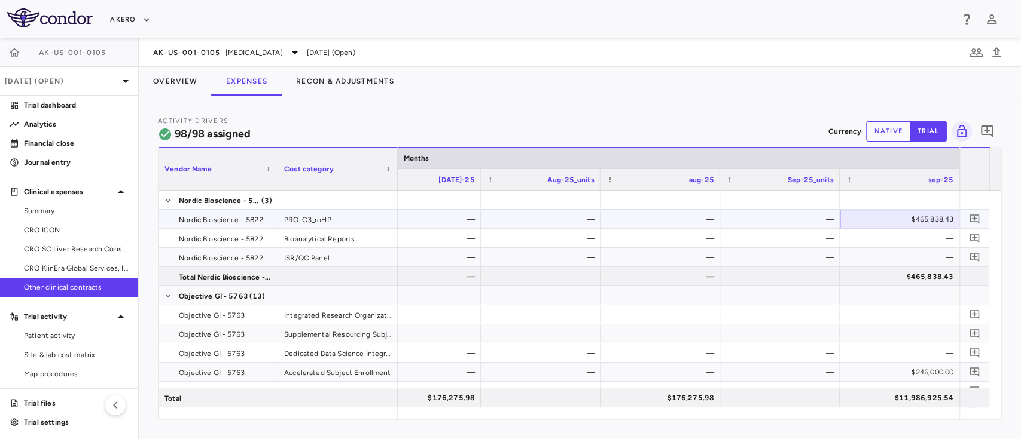
click at [940, 222] on div "$465,838.43" at bounding box center [901, 219] width 103 height 19
click at [884, 129] on button "native" at bounding box center [888, 131] width 44 height 20
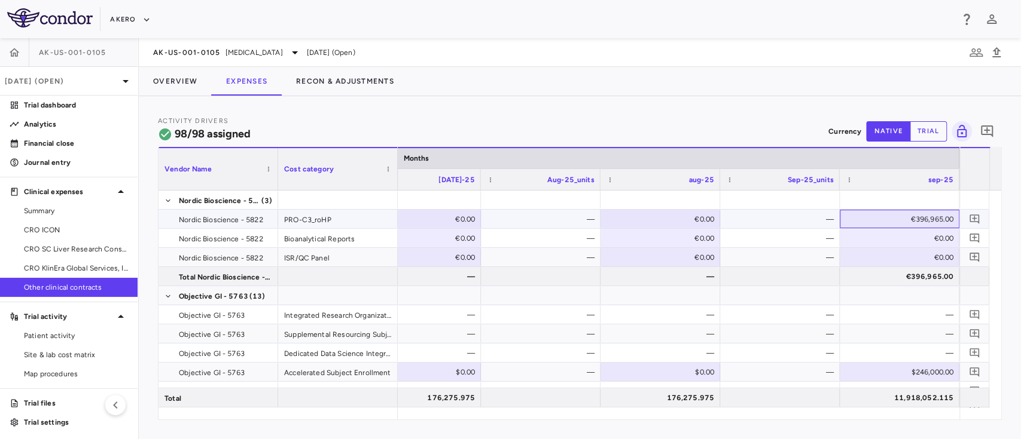
click at [916, 216] on div "€396,965.00" at bounding box center [901, 219] width 103 height 19
click at [916, 216] on input "******" at bounding box center [908, 220] width 100 height 20
paste input "*********"
type input "*********"
click at [790, 200] on div at bounding box center [780, 199] width 108 height 17
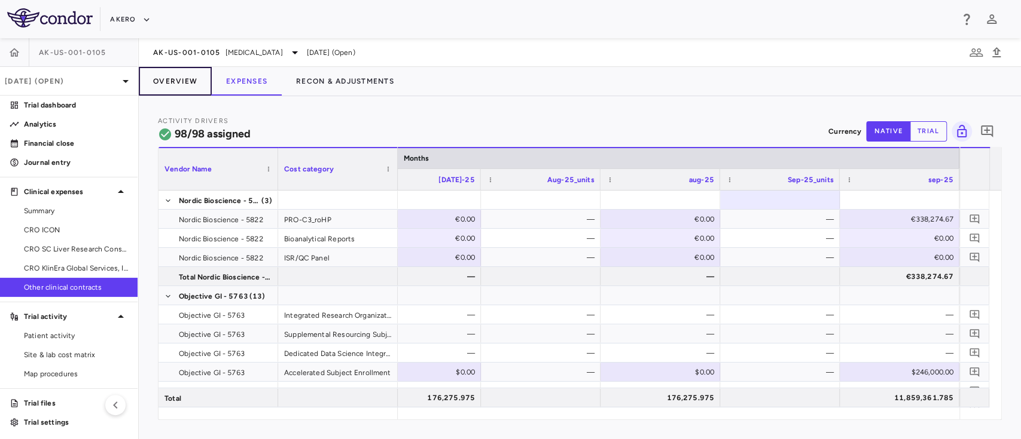
click at [181, 75] on button "Overview" at bounding box center [175, 81] width 73 height 29
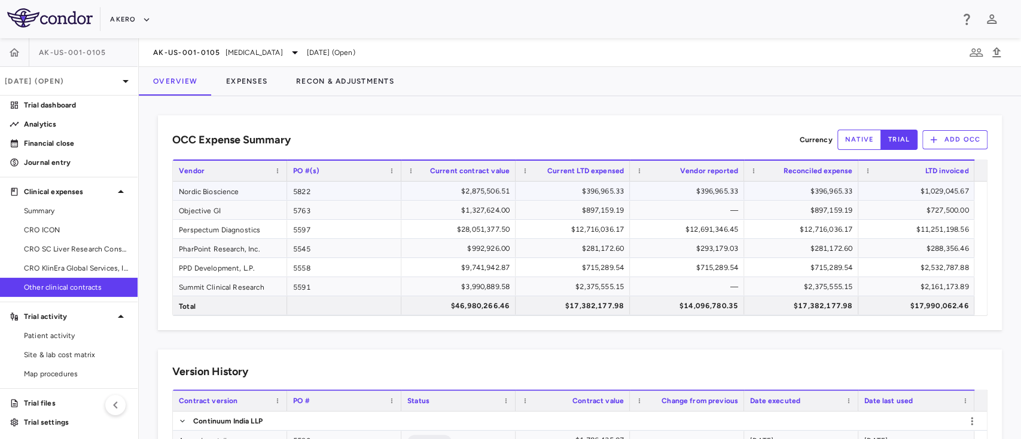
click at [713, 192] on div "$396,965.33" at bounding box center [688, 191] width 97 height 19
click at [252, 77] on button "Expenses" at bounding box center [247, 81] width 70 height 29
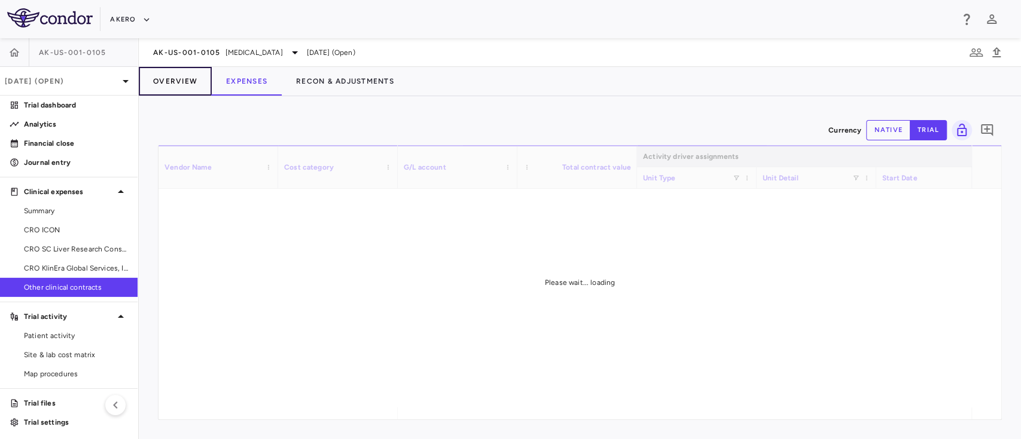
click at [178, 77] on button "Overview" at bounding box center [175, 81] width 73 height 29
